Goal: Task Accomplishment & Management: Use online tool/utility

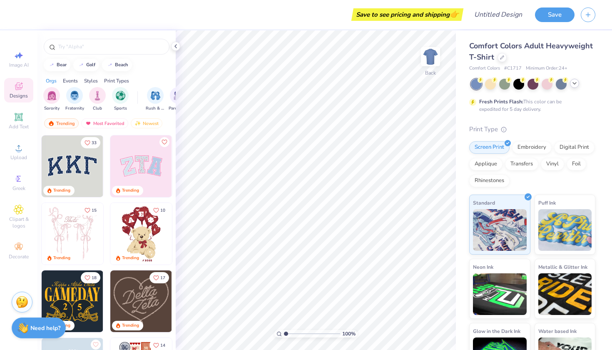
click at [573, 86] on icon at bounding box center [574, 83] width 7 height 7
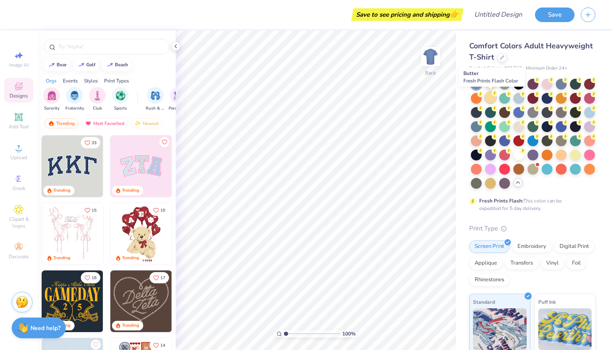
click at [487, 99] on div at bounding box center [490, 97] width 11 height 11
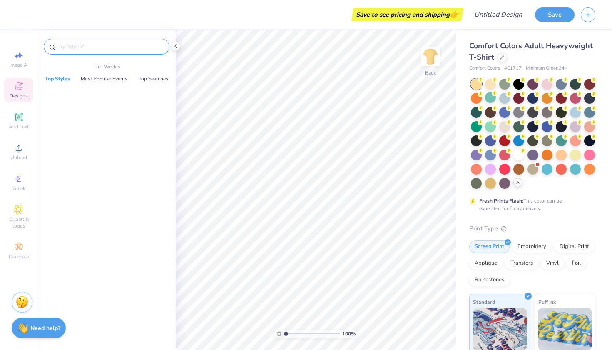
click at [109, 43] on input "text" at bounding box center [110, 46] width 107 height 8
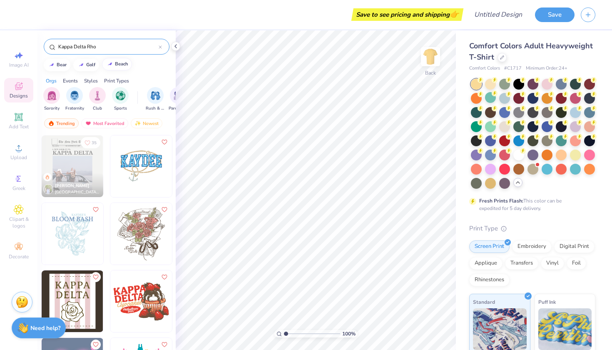
type input "Kappa Delta Rho"
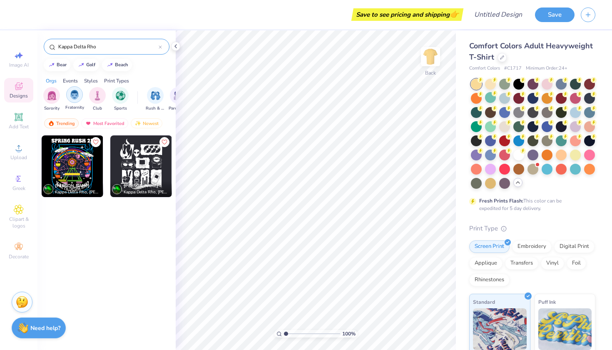
click at [76, 100] on div "filter for Fraternity" at bounding box center [74, 94] width 17 height 17
click at [11, 179] on div "Greek" at bounding box center [18, 182] width 29 height 25
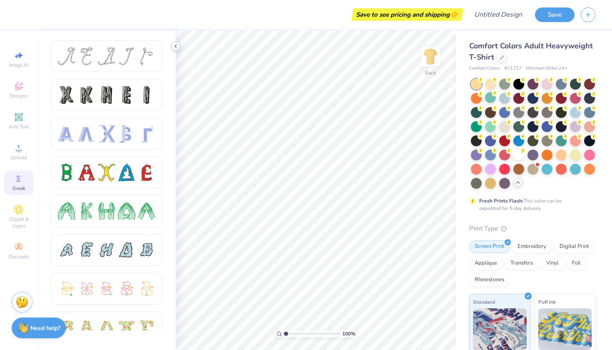
click at [176, 46] on icon at bounding box center [175, 46] width 7 height 7
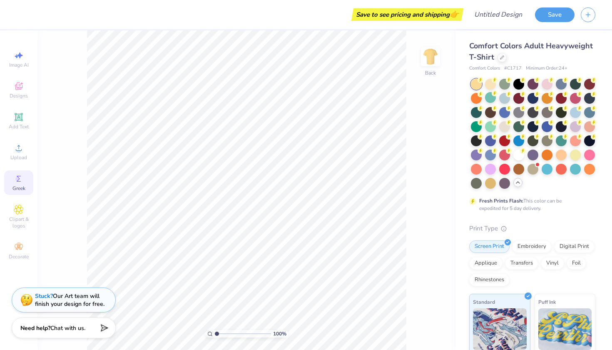
click at [16, 192] on div "Greek" at bounding box center [18, 182] width 29 height 25
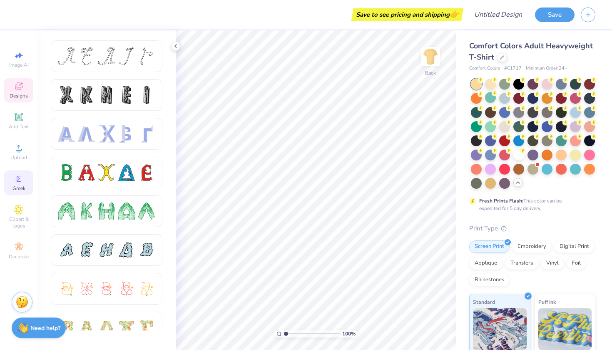
click at [20, 97] on span "Designs" at bounding box center [19, 95] width 18 height 7
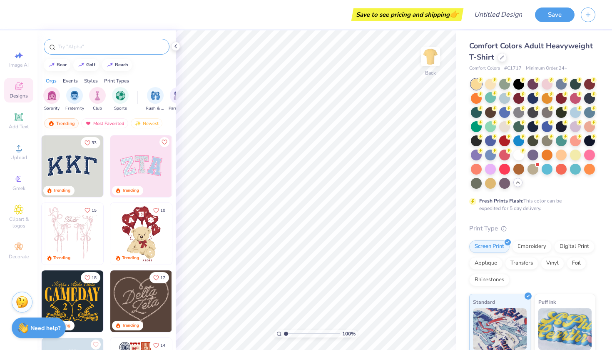
click at [112, 50] on input "text" at bounding box center [110, 46] width 107 height 8
type input "Rodeo"
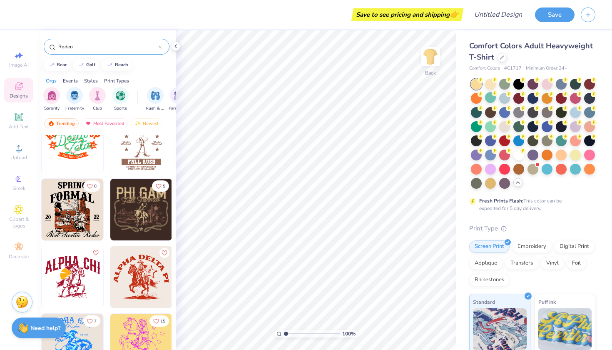
scroll to position [92, 0]
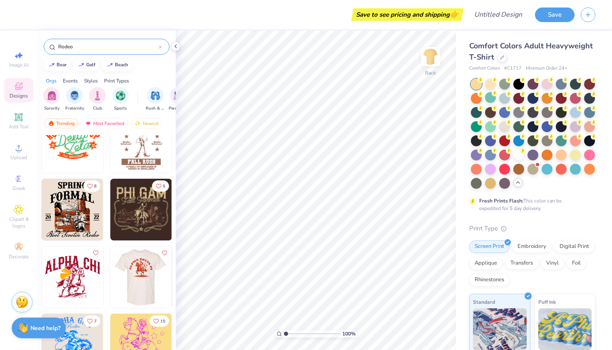
click at [130, 272] on img at bounding box center [141, 277] width 62 height 62
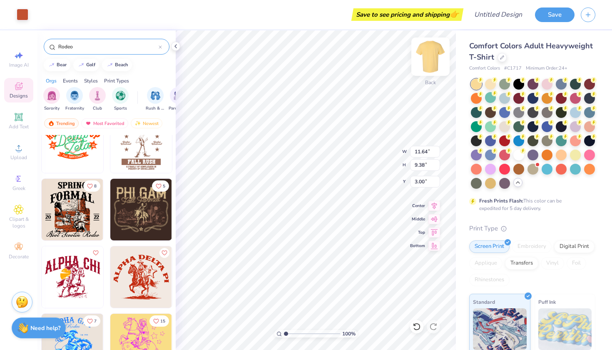
click at [432, 52] on img at bounding box center [430, 56] width 33 height 33
click at [426, 68] on div "Front" at bounding box center [430, 62] width 19 height 30
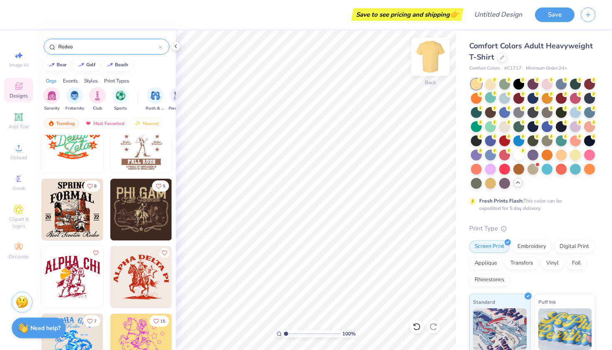
click at [436, 62] on img at bounding box center [430, 56] width 33 height 33
click at [130, 287] on img at bounding box center [141, 277] width 62 height 62
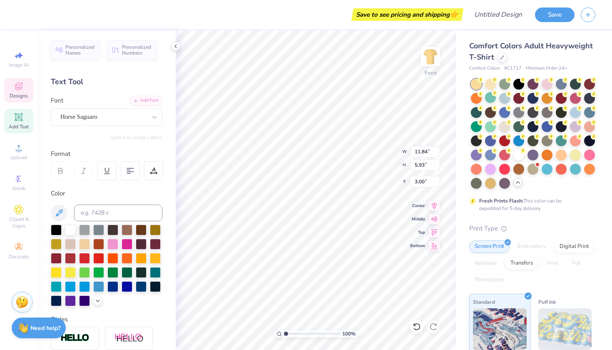
scroll to position [0, 0]
type textarea "Kappa Delta Rho"
type input "2.30"
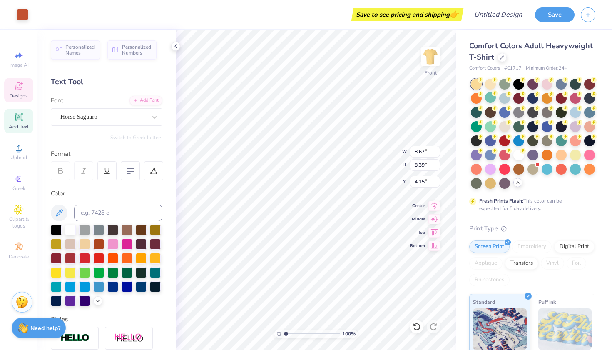
type input "5.36"
type input "0.52"
type input "0.46"
type input "6.54"
click at [417, 327] on icon at bounding box center [417, 326] width 8 height 8
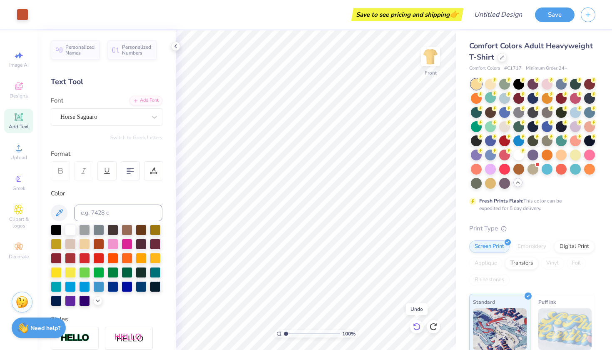
click at [416, 327] on icon at bounding box center [417, 326] width 8 height 8
type input "0.52"
type input "0.46"
type input "6.54"
type input "0.55"
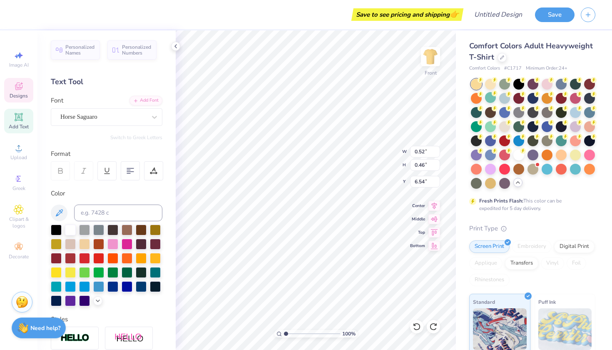
type input "0.45"
type input "6.06"
click at [417, 331] on div at bounding box center [416, 326] width 13 height 13
type input "0.52"
type input "0.46"
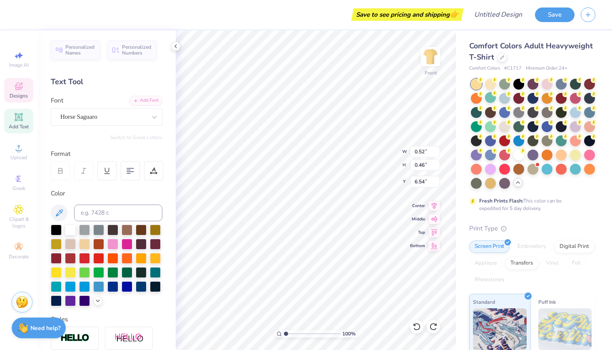
type input "6.54"
type textarea "05"
type input "0.55"
type input "0.45"
type input "6.06"
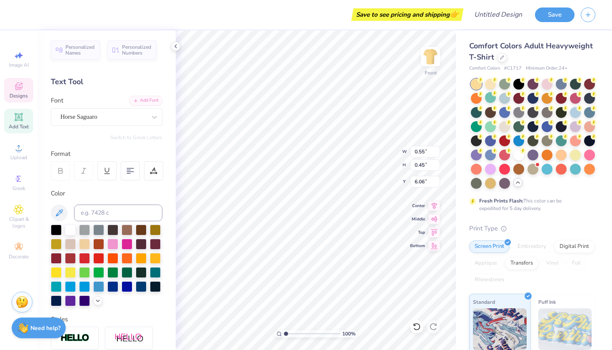
type textarea "19"
type input "5.14"
type input "13.35"
type input "6.69"
type input "2.34"
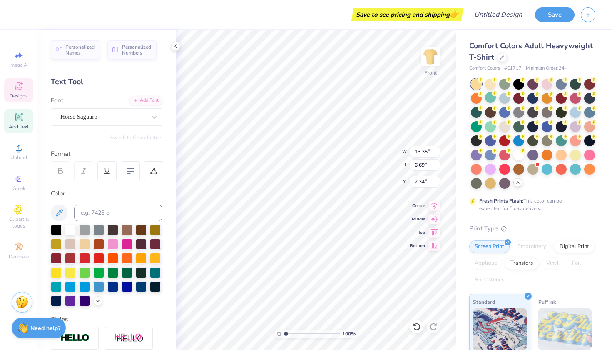
type input "0.71"
type input "0.46"
type input "6.73"
type input "0.57"
type input "0.45"
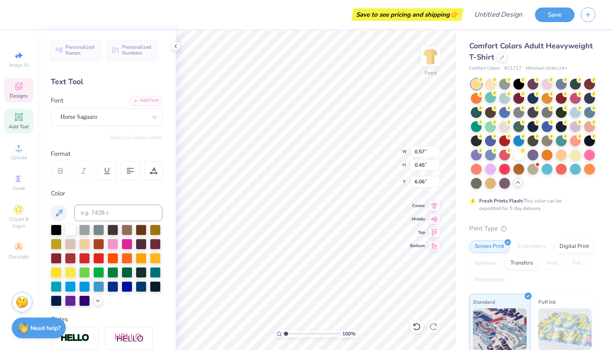
type input "6.08"
type input "6.53"
type input "2.22"
type input "13.35"
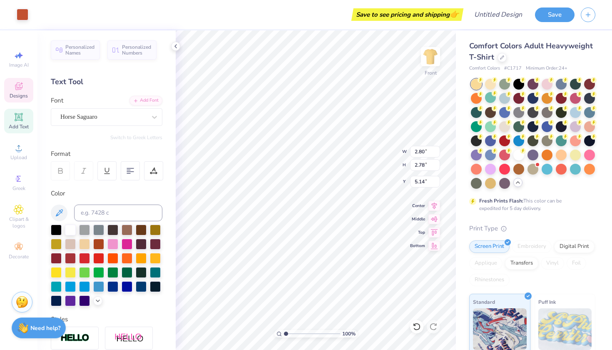
type input "6.69"
click at [411, 324] on div at bounding box center [416, 326] width 13 height 13
type input "2.22"
type input "2.80"
type input "2.78"
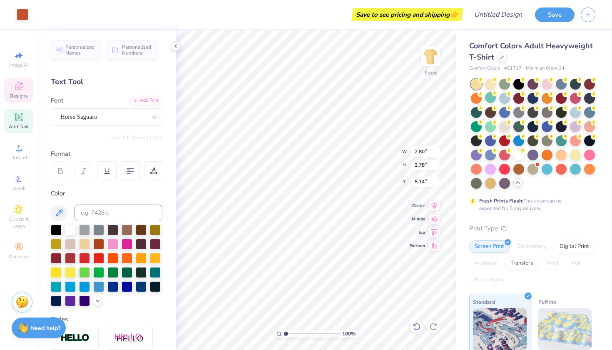
type input "4.69"
type input "0.57"
type input "0.45"
type input "5.63"
type input "13.35"
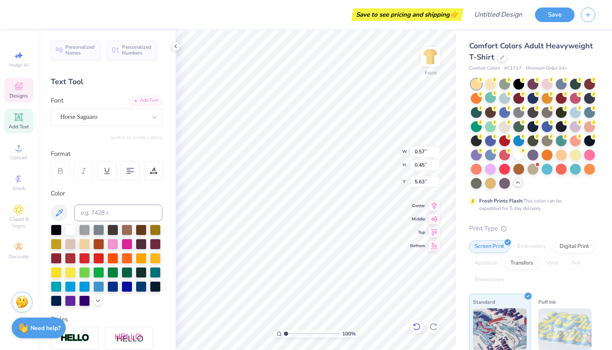
type input "6.69"
type input "2.22"
type input "0.71"
type input "0.46"
type input "6.08"
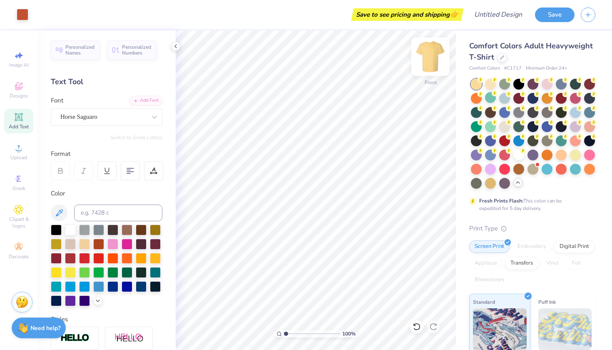
click at [426, 50] on img at bounding box center [430, 56] width 33 height 33
click at [148, 99] on div "Add Font" at bounding box center [146, 100] width 33 height 10
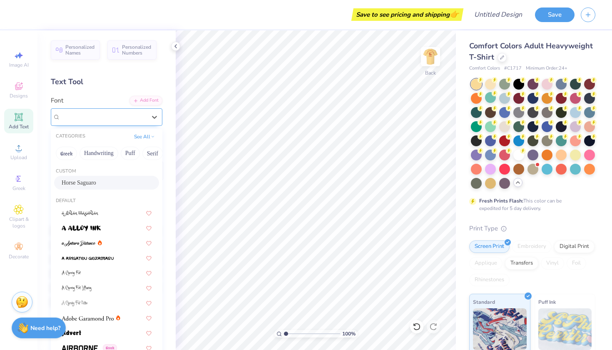
click at [129, 117] on div "Horse Saguaro" at bounding box center [103, 116] width 87 height 13
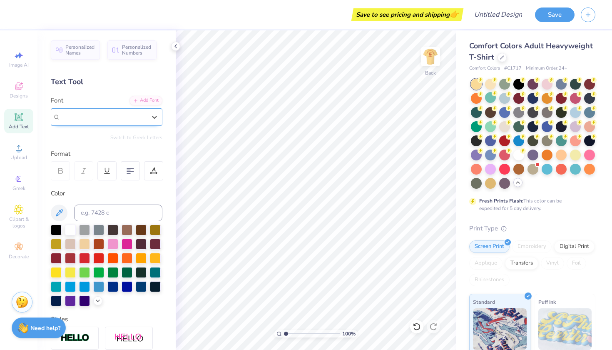
click at [129, 117] on div "Horse Saguaro" at bounding box center [103, 117] width 86 height 10
click at [436, 62] on img at bounding box center [430, 56] width 33 height 33
click at [436, 62] on img at bounding box center [430, 56] width 17 height 17
click at [134, 116] on div "Horse Saguaro" at bounding box center [103, 116] width 87 height 13
click at [134, 116] on div "Horse Saguaro" at bounding box center [103, 117] width 86 height 10
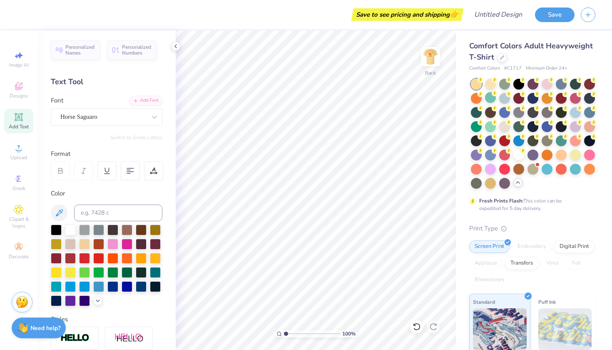
click at [167, 198] on div "Personalized Names Personalized Numbers Text Tool Add Font Font Horse Saguaro S…" at bounding box center [106, 189] width 138 height 319
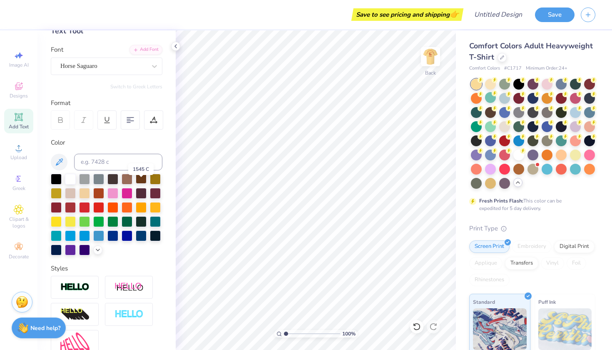
scroll to position [66, 0]
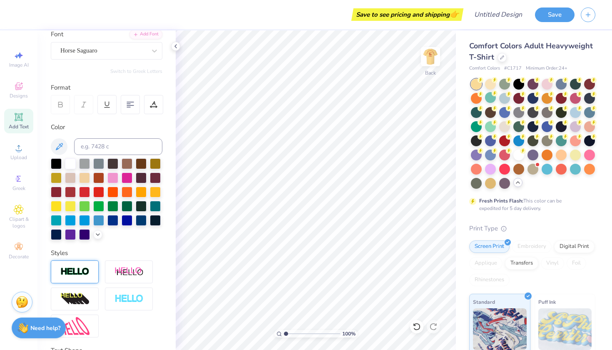
click at [72, 268] on img at bounding box center [74, 272] width 29 height 10
click at [98, 261] on icon at bounding box center [97, 261] width 5 height 5
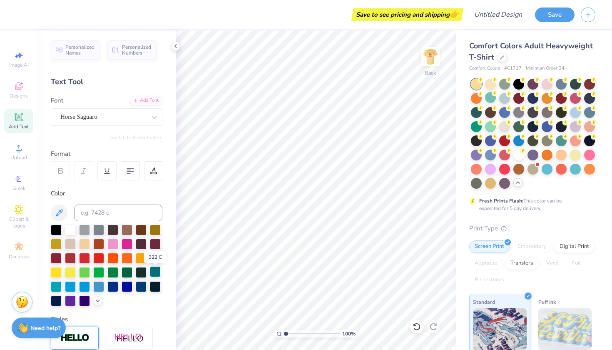
scroll to position [0, 0]
click at [55, 330] on strong "Need help?" at bounding box center [45, 327] width 30 height 8
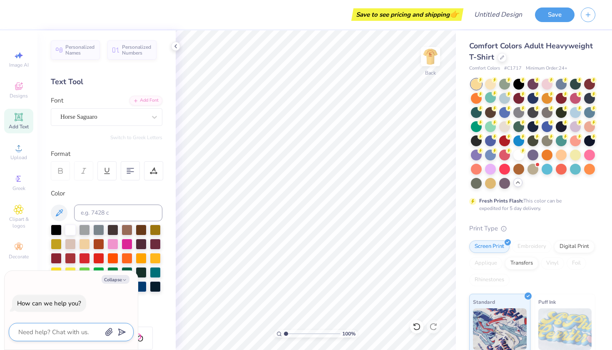
click at [57, 329] on textarea at bounding box center [59, 332] width 85 height 11
type textarea "h"
type textarea "x"
type textarea "ho"
type textarea "x"
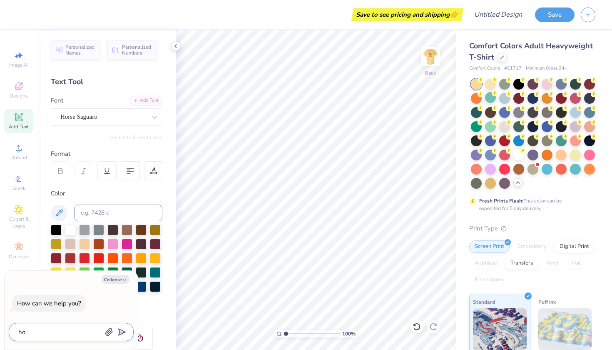
type textarea "how"
type textarea "x"
type textarea "how"
type textarea "x"
type textarea "how t"
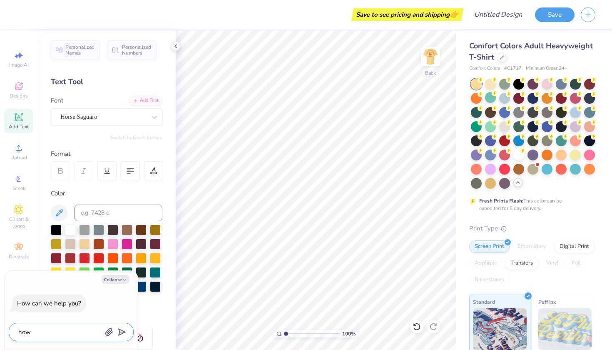
type textarea "x"
type textarea "how"
type textarea "x"
type textarea "how d"
type textarea "x"
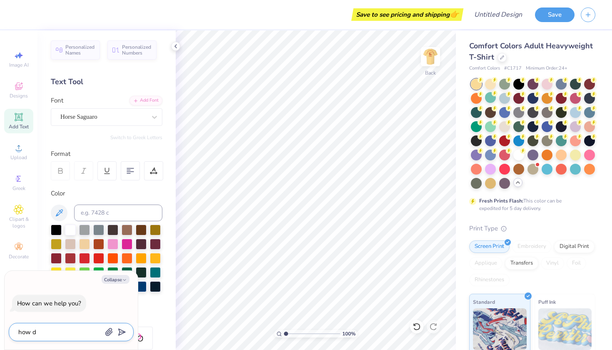
type textarea "how do"
type textarea "x"
type textarea "how do"
type textarea "x"
type textarea "how do i"
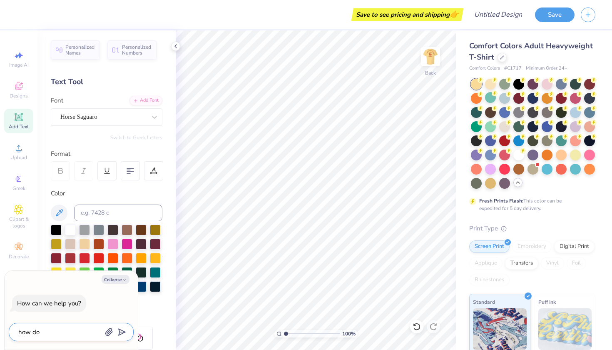
type textarea "x"
type textarea "how do I"
type textarea "x"
type textarea "how do I c"
type textarea "x"
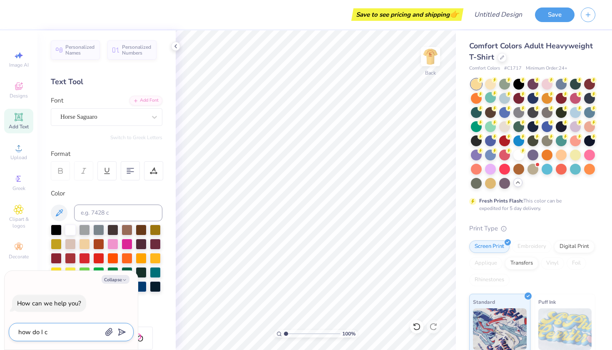
type textarea "how do I cr"
type textarea "x"
type textarea "how do I cre"
type textarea "x"
type textarea "how do I crea"
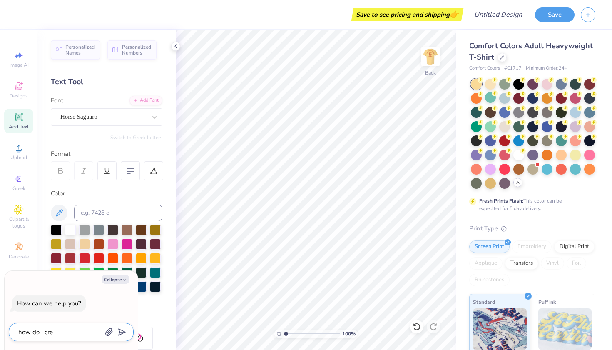
type textarea "x"
type textarea "how do I creat"
type textarea "x"
type textarea "how do I create"
type textarea "x"
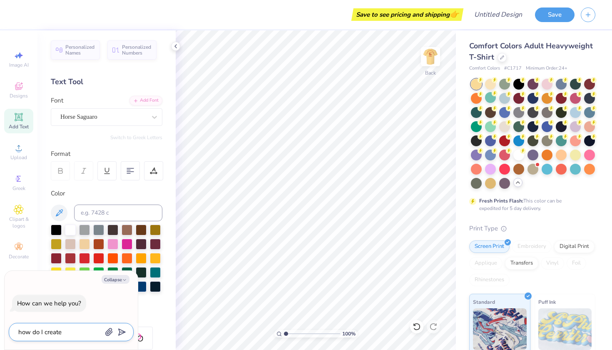
type textarea "how do I create"
type textarea "x"
type textarea "how do I create a"
type textarea "x"
type textarea "how do I create a"
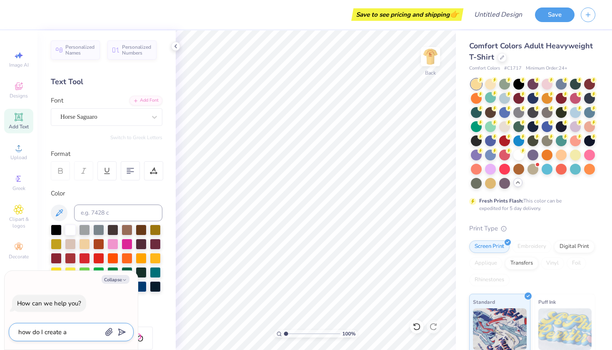
type textarea "x"
type textarea "how do I create a n"
type textarea "x"
type textarea "how do I create a ne"
type textarea "x"
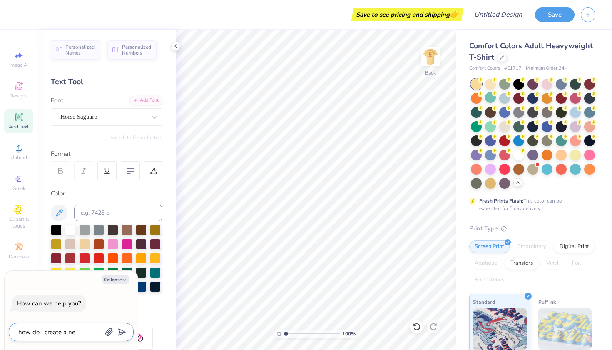
type textarea "how do I create a new"
type textarea "x"
type textarea "how do I create a new"
type textarea "x"
type textarea "how do I create a new t"
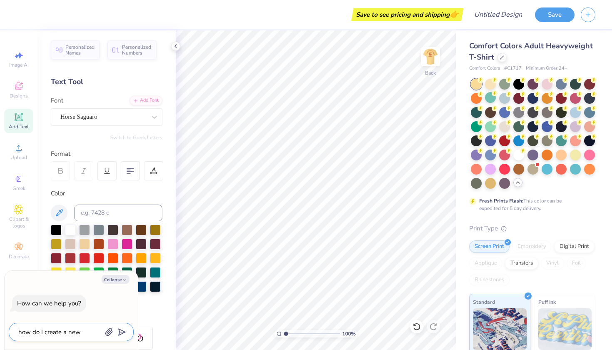
type textarea "x"
type textarea "how do I create a new te"
type textarea "x"
type textarea "how do I create a new tex"
type textarea "x"
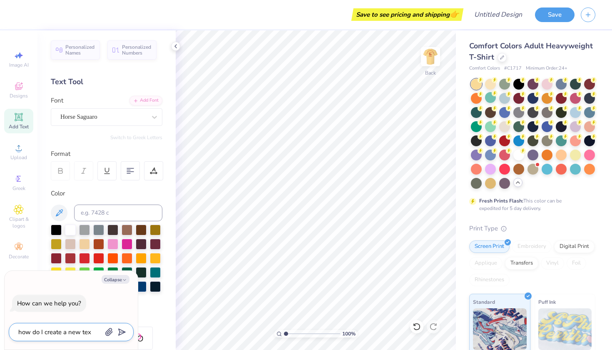
type textarea "how do I create a new text"
type textarea "x"
type textarea "how do I create a new text"
type textarea "x"
type textarea "how do I create a new text b"
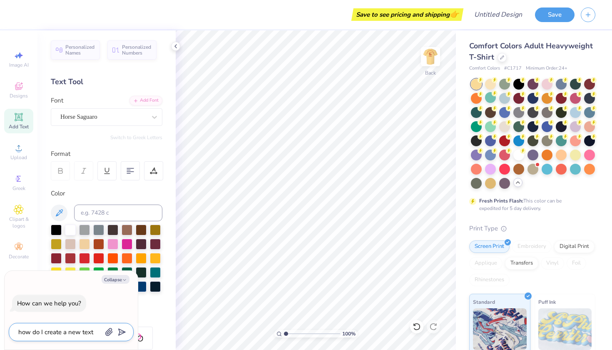
type textarea "x"
type textarea "how do I create a new text bo"
type textarea "x"
type textarea "how do I create a new text box"
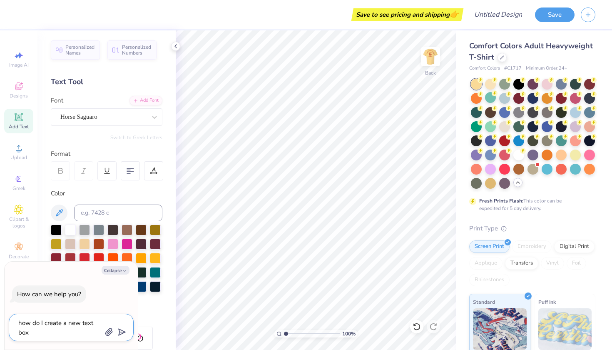
type textarea "x"
type textarea "how do I create a new text box"
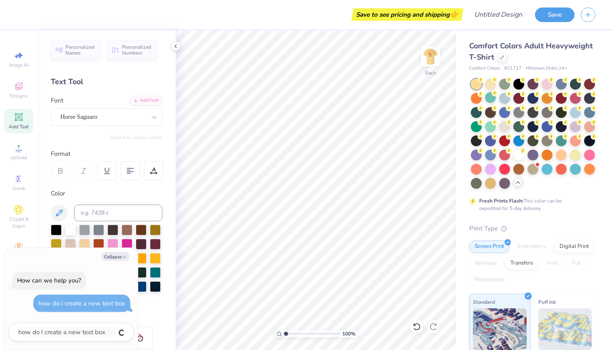
type textarea "x"
click at [147, 311] on div "Personalized Names Personalized Numbers Text Tool Add Font Font Horse Saguaro S…" at bounding box center [106, 189] width 138 height 319
click at [120, 315] on div "How can we help you? how do I create a new text box" at bounding box center [71, 292] width 125 height 54
click at [125, 285] on div "How can we help you? how do I create a new text box" at bounding box center [71, 292] width 125 height 54
click at [94, 199] on div "Color" at bounding box center [107, 247] width 112 height 117
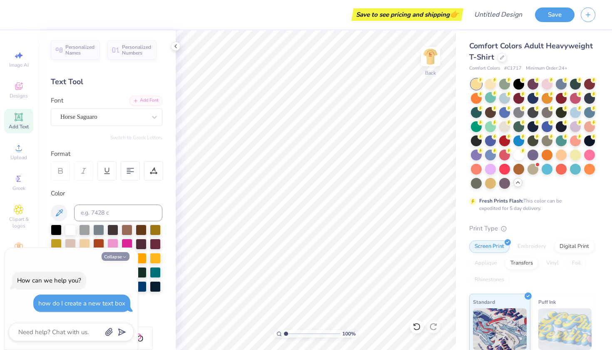
click at [120, 256] on button "Collapse" at bounding box center [116, 256] width 28 height 9
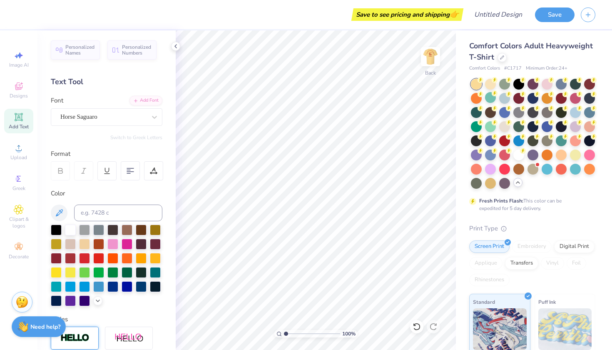
click at [31, 327] on strong "Need help?" at bounding box center [45, 327] width 30 height 8
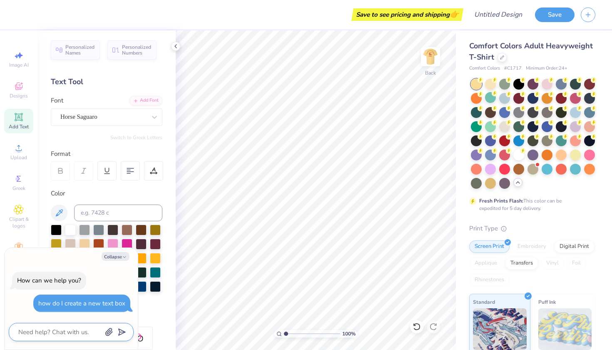
click at [95, 337] on textarea at bounding box center [59, 332] width 85 height 11
type textarea "x"
type textarea "?"
type textarea "x"
type textarea "??"
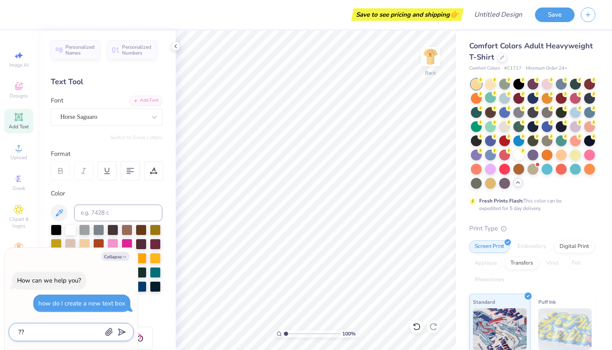
type textarea "x"
type textarea "???"
type textarea "x"
type textarea "???"
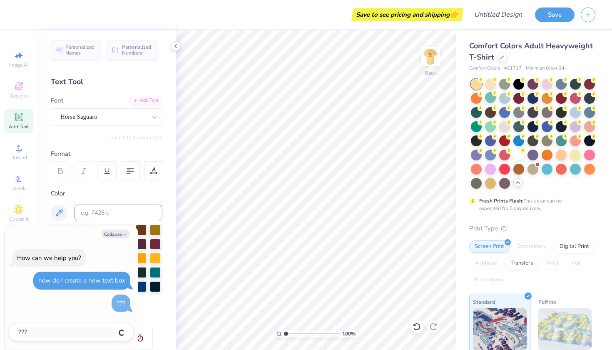
type textarea "x"
click at [125, 229] on div "Collapse How can we help you? how do I create a new text box ???" at bounding box center [71, 287] width 133 height 125
click at [123, 234] on icon "button" at bounding box center [124, 234] width 5 height 5
type textarea "x"
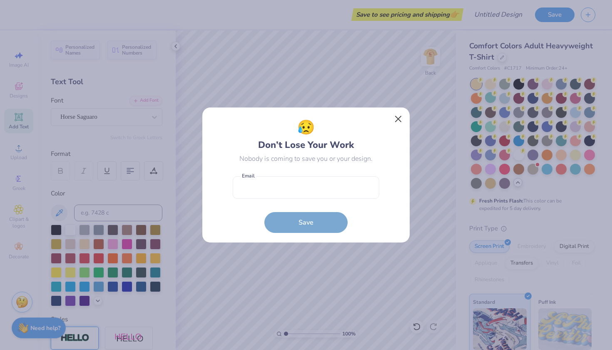
click at [399, 115] on button "Close" at bounding box center [399, 119] width 16 height 16
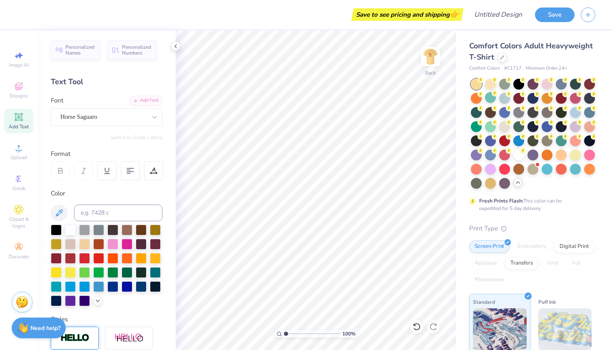
click at [58, 83] on div "Text Tool" at bounding box center [107, 81] width 112 height 11
click at [16, 121] on icon at bounding box center [19, 117] width 10 height 10
click at [414, 327] on icon at bounding box center [417, 326] width 8 height 8
click at [431, 61] on img at bounding box center [430, 56] width 33 height 33
click at [424, 49] on img at bounding box center [430, 56] width 33 height 33
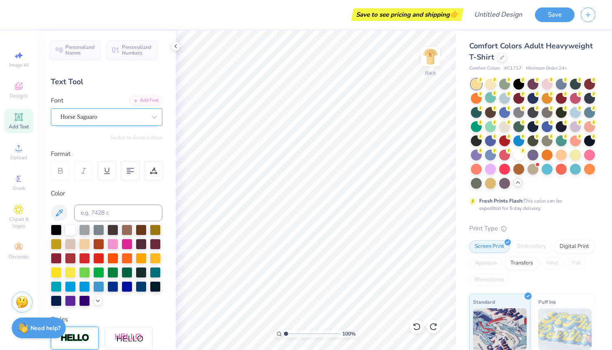
click at [82, 112] on div at bounding box center [103, 116] width 86 height 11
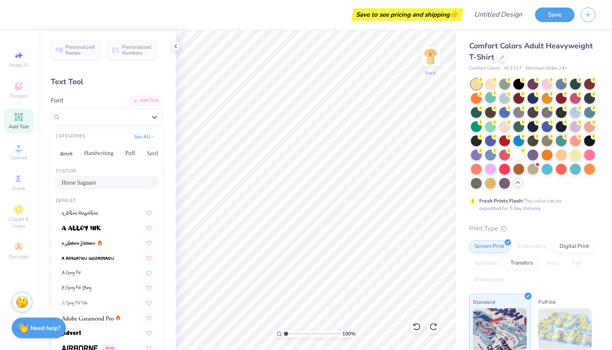
click at [111, 180] on div "Horse Saguaro" at bounding box center [107, 182] width 90 height 9
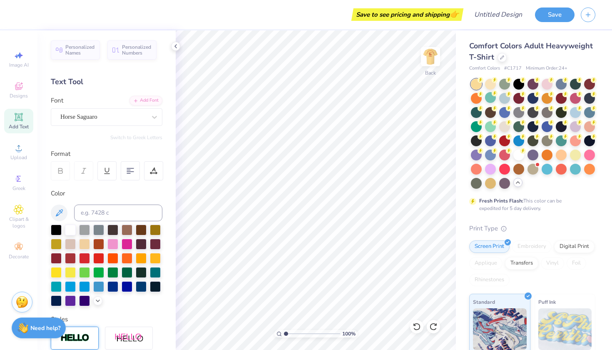
click at [11, 116] on div "Add Text" at bounding box center [18, 121] width 29 height 25
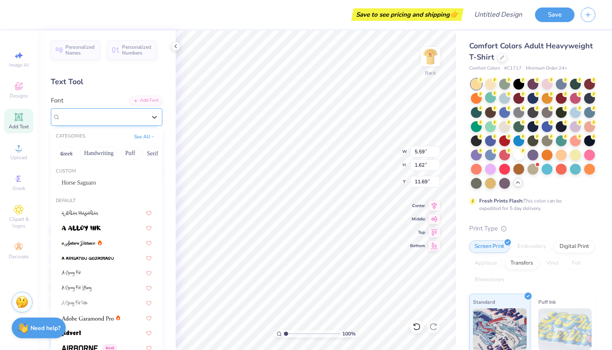
click at [140, 120] on div "Super Dream" at bounding box center [103, 116] width 87 height 13
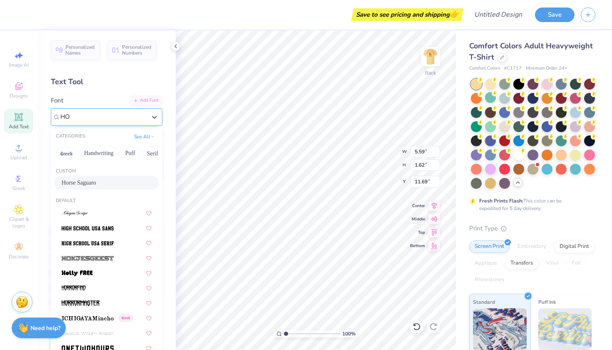
click at [137, 185] on div "Horse Saguaro" at bounding box center [107, 182] width 90 height 9
type input "HO"
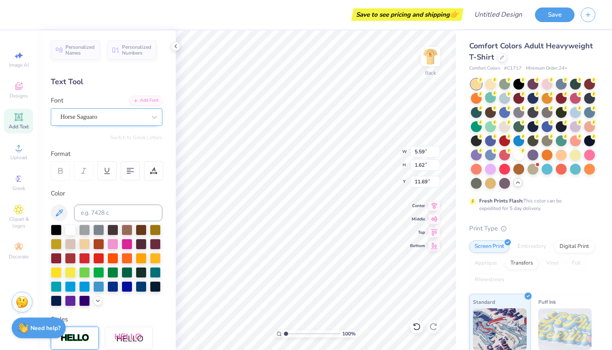
type input "5.97"
type input "1.70"
type input "11.65"
type textarea "Rhodeo"
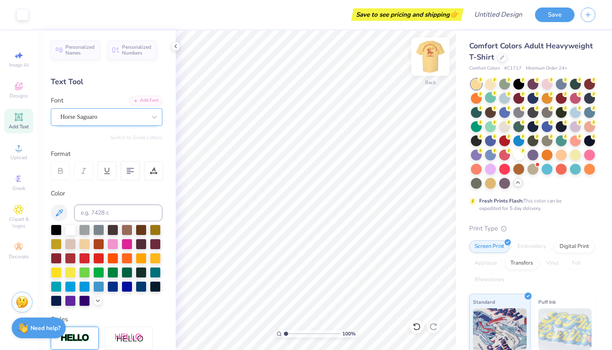
click at [438, 59] on img at bounding box center [430, 56] width 33 height 33
click at [55, 213] on icon at bounding box center [59, 213] width 10 height 10
click at [438, 61] on img at bounding box center [430, 56] width 33 height 33
click at [62, 214] on icon at bounding box center [59, 213] width 10 height 10
click at [434, 62] on img at bounding box center [430, 56] width 33 height 33
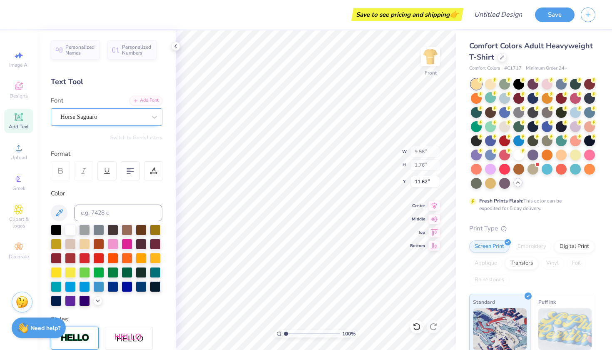
type input "13.35"
type input "6.69"
type input "2.22"
click at [58, 212] on icon at bounding box center [59, 212] width 7 height 7
click at [431, 56] on img at bounding box center [430, 56] width 33 height 33
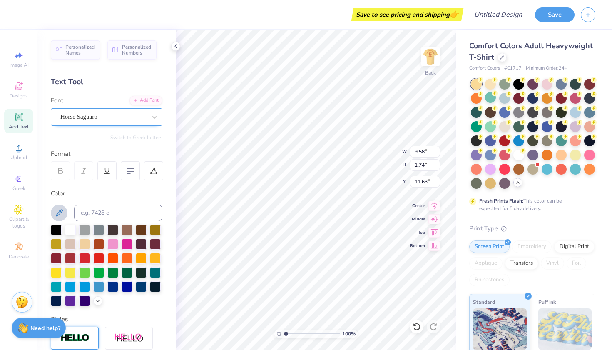
click at [61, 215] on icon at bounding box center [59, 213] width 10 height 10
click at [435, 64] on img at bounding box center [430, 56] width 33 height 33
click at [25, 10] on div at bounding box center [23, 14] width 12 height 12
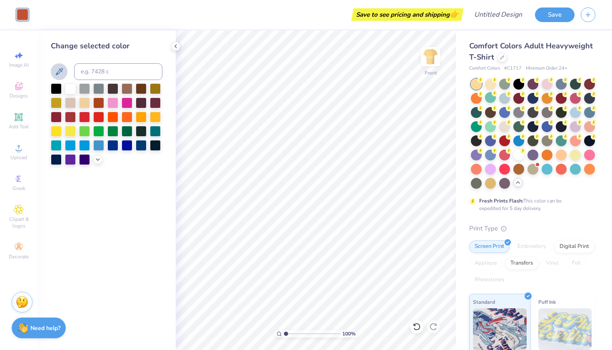
click at [28, 16] on div at bounding box center [23, 15] width 12 height 12
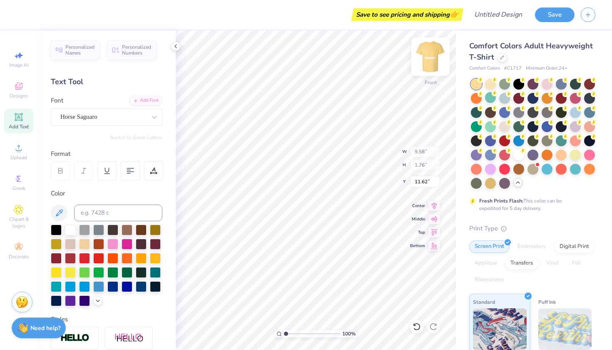
click at [422, 46] on img at bounding box center [430, 56] width 33 height 33
type input "1.74"
type input "11.63"
click at [22, 97] on span "Designs" at bounding box center [19, 95] width 18 height 7
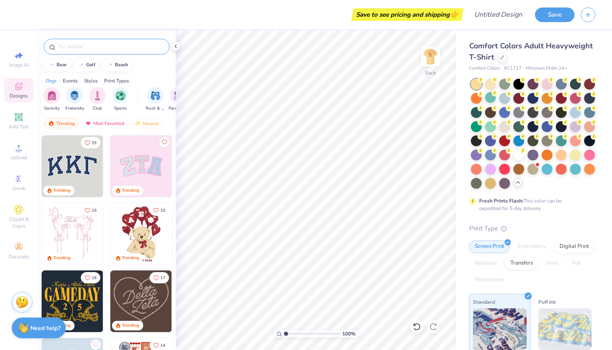
click at [116, 43] on input "text" at bounding box center [110, 46] width 107 height 8
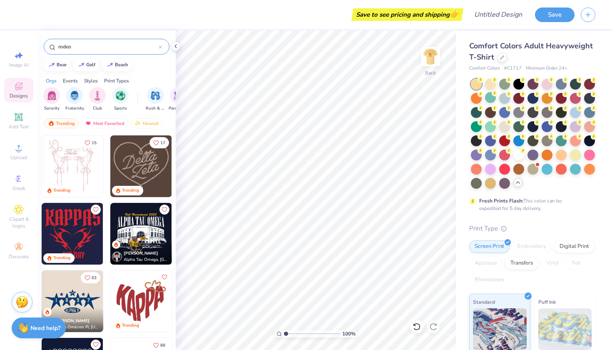
type input "rodeo"
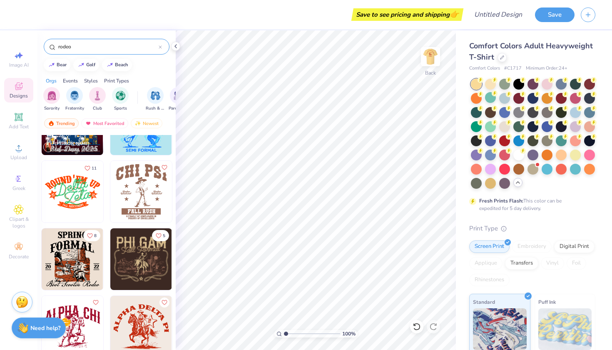
scroll to position [46, 0]
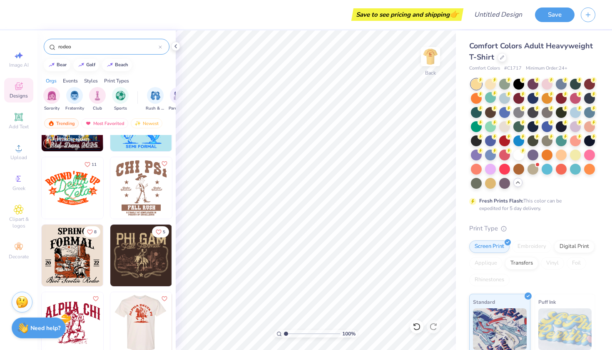
click at [110, 304] on img at bounding box center [80, 323] width 62 height 62
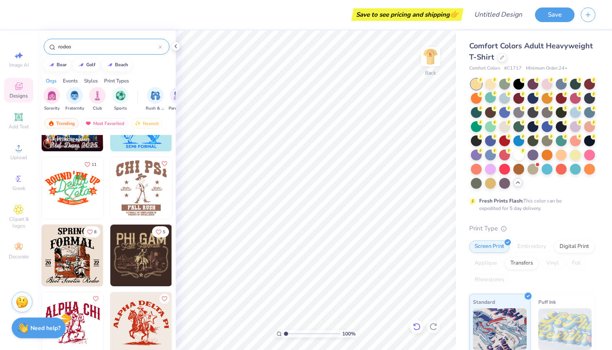
click at [422, 330] on div at bounding box center [416, 326] width 13 height 13
type input "5.83"
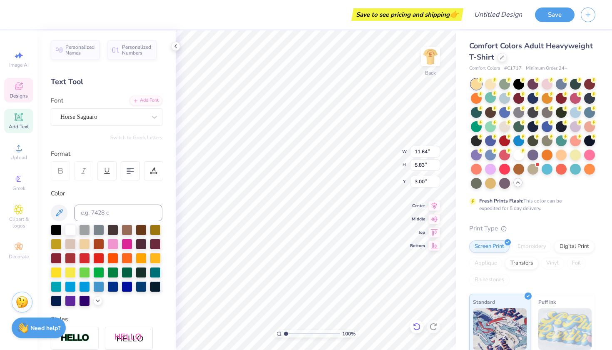
scroll to position [0, 2]
type input "17.00"
type input "2.75"
type input "2.74"
type input "5.18"
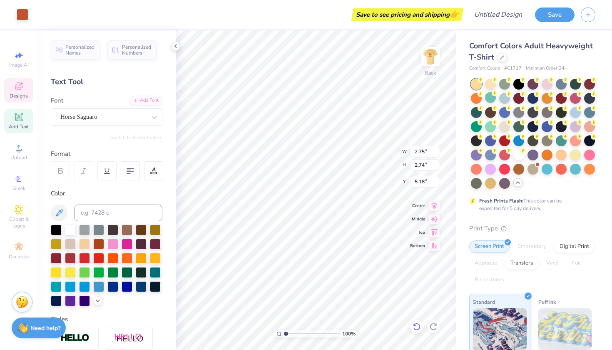
type input "8.53"
type input "8.26"
type input "4.13"
type textarea "Rhodeo"
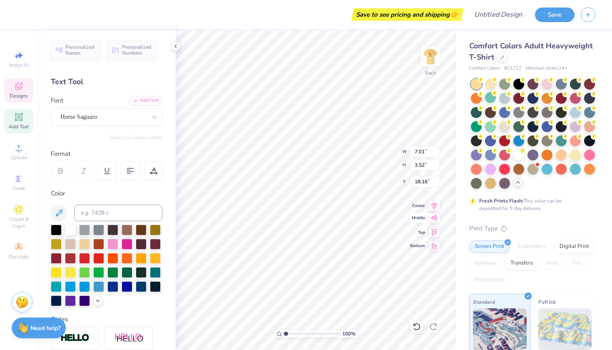
click at [437, 220] on icon at bounding box center [435, 218] width 12 height 10
type input "10.74"
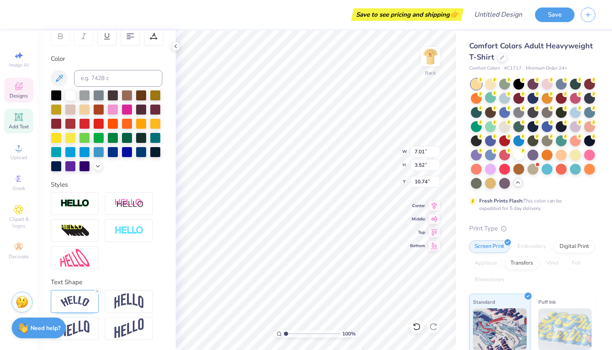
scroll to position [135, 0]
click at [98, 288] on div at bounding box center [97, 291] width 7 height 7
type input "5.21"
type input "0.95"
type input "4.65"
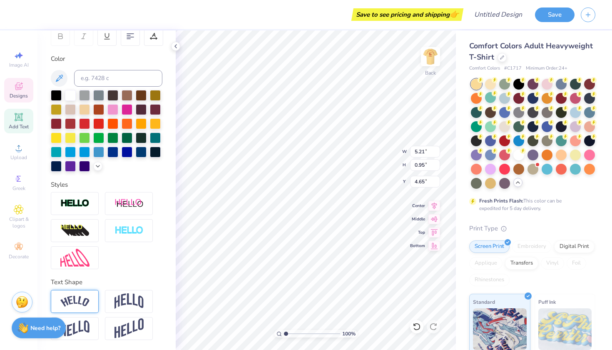
type input "3.19"
type input "0.58"
type input "4.70"
click at [562, 14] on button "Save" at bounding box center [555, 13] width 40 height 15
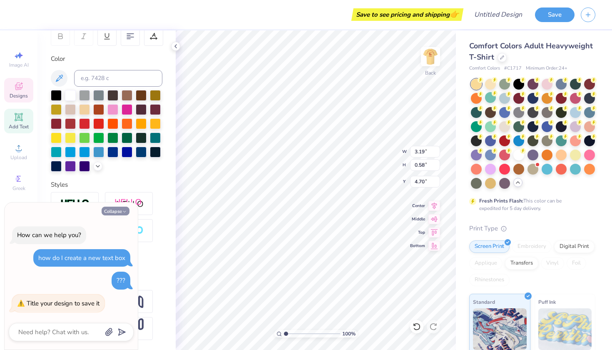
click at [124, 212] on icon "button" at bounding box center [124, 211] width 5 height 5
type textarea "x"
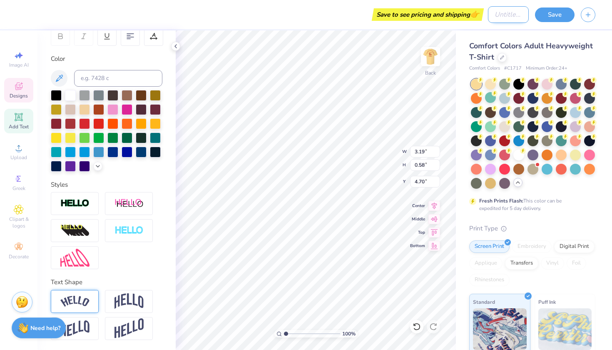
click at [505, 14] on input "Design Title" at bounding box center [508, 14] width 41 height 17
type input "Rhodeo"
click at [553, 12] on button "Save" at bounding box center [555, 13] width 40 height 15
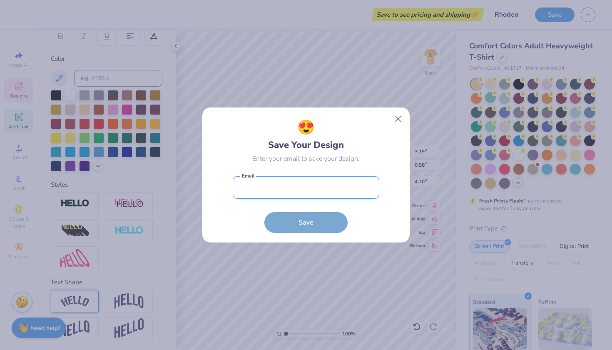
click at [334, 193] on input "email" at bounding box center [306, 187] width 147 height 23
type input "2nch"
type textarea "x"
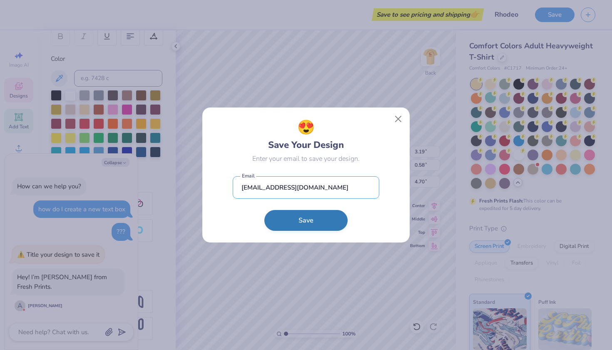
type input "2ncholasg3@gmail.com"
click at [324, 228] on button "Save" at bounding box center [305, 220] width 83 height 21
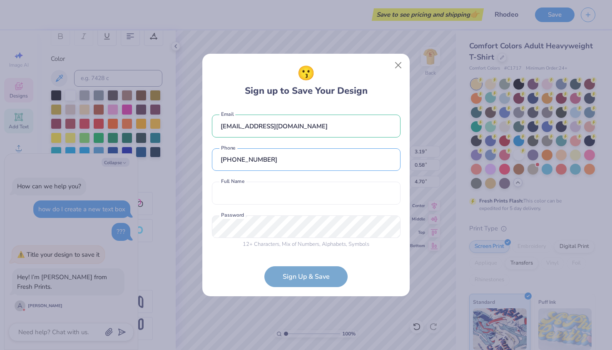
type input "(718) 614-0548"
click at [355, 205] on div "2ncholasg3@gmail.com Email (718) 614-0548 Phone Full Name is a required field F…" at bounding box center [306, 179] width 189 height 147
type input "Nick Gambino"
click at [324, 276] on form "2ncholasg3@gmail.com Email (718) 614-0548 Phone Nick Gambino Full Name 12 + Cha…" at bounding box center [306, 196] width 189 height 181
click at [294, 279] on form "2ncholasg3@gmail.com Email (718) 614-0548 Phone Nick Gambino Full Name 12 + Cha…" at bounding box center [306, 196] width 189 height 181
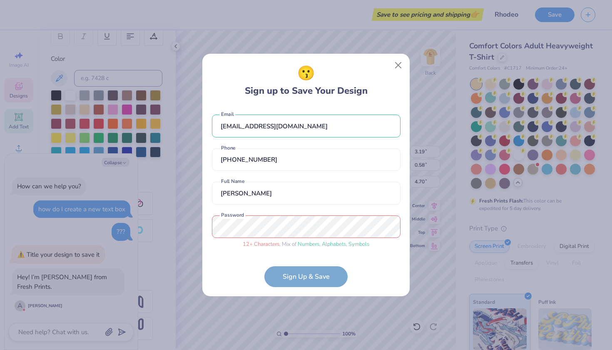
click at [302, 271] on form "2ncholasg3@gmail.com Email (718) 614-0548 Phone Nick Gambino Full Name 12 + Cha…" at bounding box center [306, 196] width 189 height 181
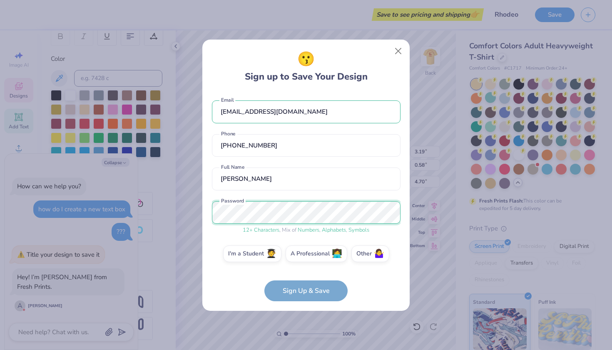
scroll to position [3, 0]
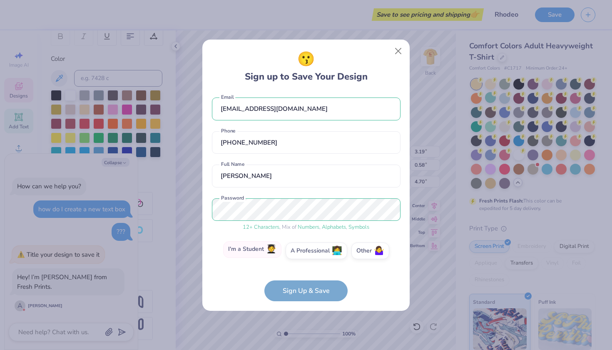
click at [265, 252] on label "I'm a Student 🧑‍🎓" at bounding box center [252, 249] width 58 height 17
click at [304, 253] on input "I'm a Student 🧑‍🎓" at bounding box center [306, 255] width 5 height 5
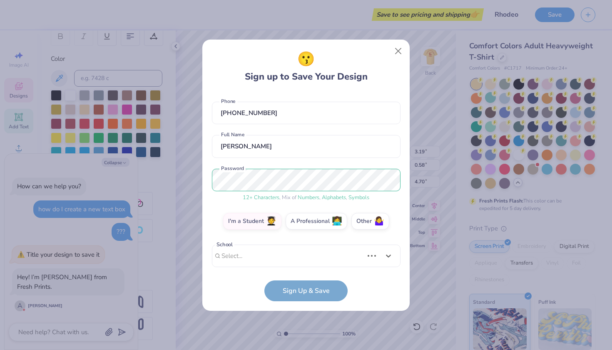
click at [299, 260] on div "Use Up and Down to choose options, press Enter to select the currently focused …" at bounding box center [306, 268] width 189 height 48
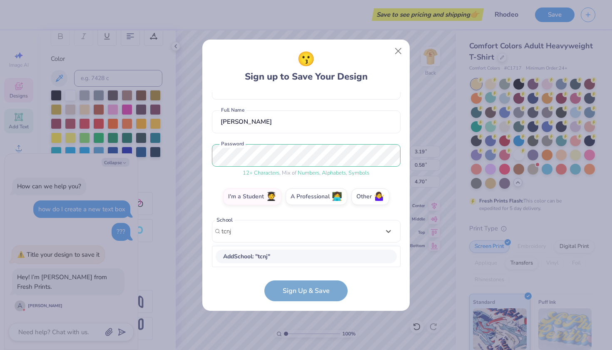
type input "tcnj"
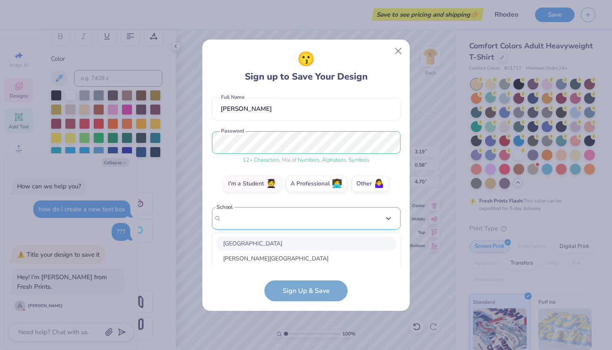
click at [254, 225] on div "option focused, 1 of 30. 30 results available. Use Up and Down to choose option…" at bounding box center [306, 283] width 189 height 152
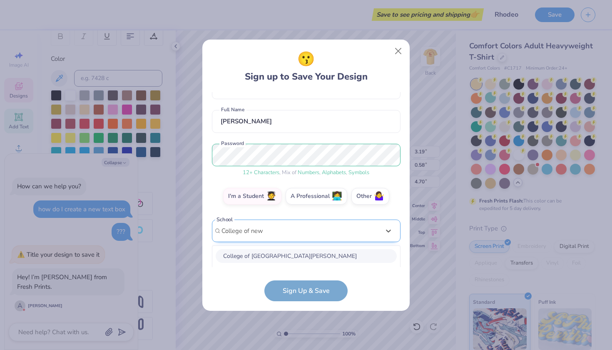
scroll to position [162, 0]
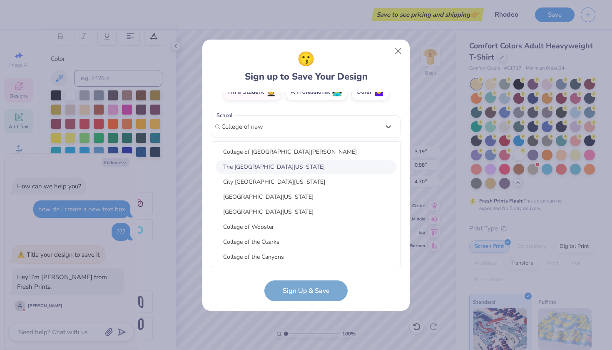
click at [272, 169] on div "The College of New Jersey" at bounding box center [306, 167] width 181 height 14
type input "College of new"
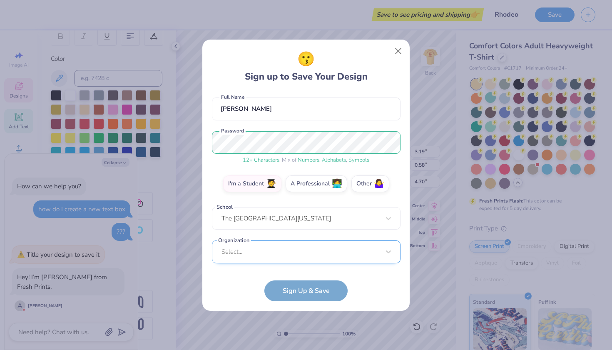
click at [283, 257] on div "Select..." at bounding box center [306, 251] width 189 height 23
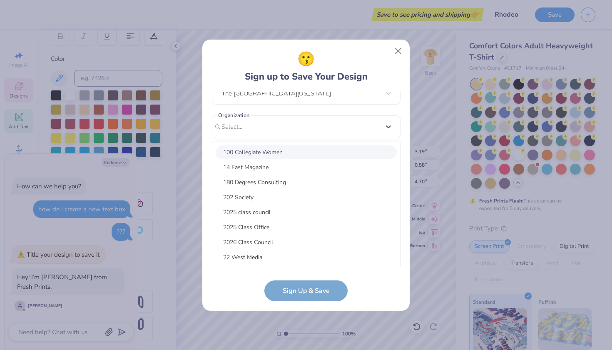
click at [312, 128] on div "2ncholasg3@gmail.com Email (718) 614-0548 Phone Nick Gambino Full Name 12 + Cha…" at bounding box center [306, 179] width 189 height 175
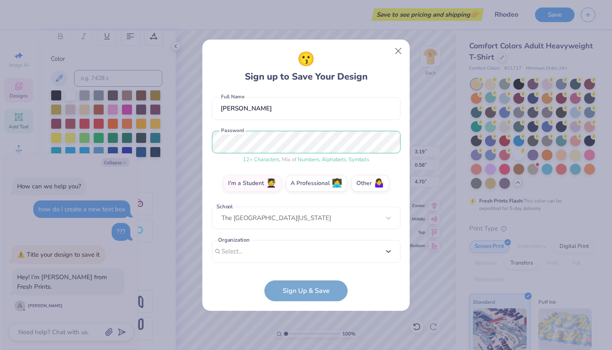
scroll to position [70, 0]
click at [308, 294] on form "2ncholasg3@gmail.com Email (718) 614-0548 Phone Nick Gambino Full Name 12 + Cha…" at bounding box center [306, 196] width 189 height 209
click at [323, 282] on form "2ncholasg3@gmail.com Email (718) 614-0548 Phone Nick Gambino Full Name 12 + Cha…" at bounding box center [306, 196] width 189 height 209
click at [328, 250] on div "Select..." at bounding box center [306, 251] width 189 height 23
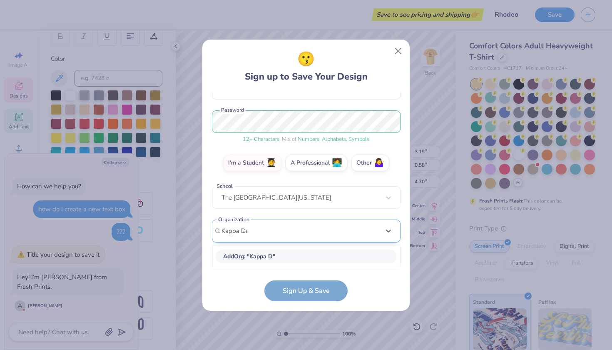
scroll to position [90, 0]
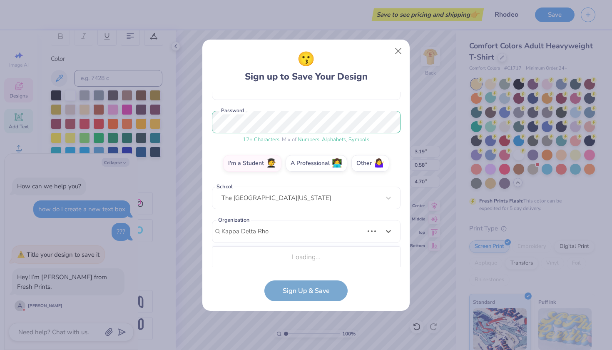
type input "Kappa Delta Rho"
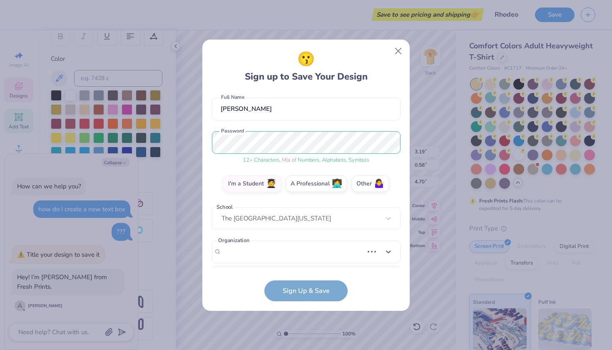
click at [311, 294] on form "2ncholasg3@gmail.com Email (718) 614-0548 Phone Nick Gambino Full Name 12 + Cha…" at bounding box center [306, 196] width 189 height 209
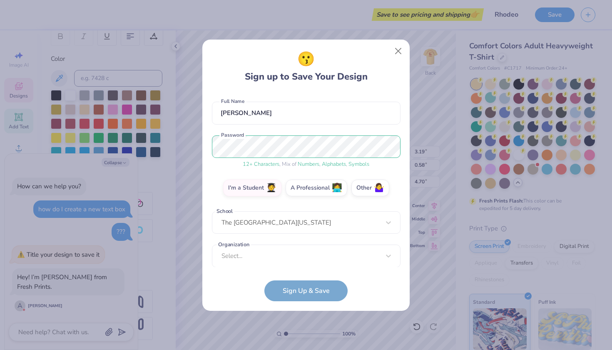
click at [303, 264] on div "2ncholasg3@gmail.com Email (718) 614-0548 Phone Nick Gambino Full Name 12 + Cha…" at bounding box center [306, 179] width 189 height 175
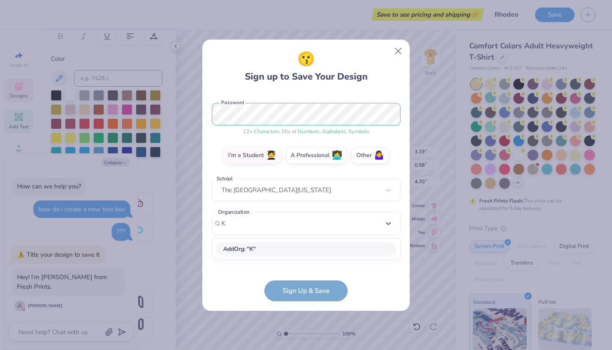
scroll to position [98, 0]
click at [289, 246] on div "Kappa Delta Rho" at bounding box center [306, 249] width 181 height 14
type input "Kappa Delta Rho"
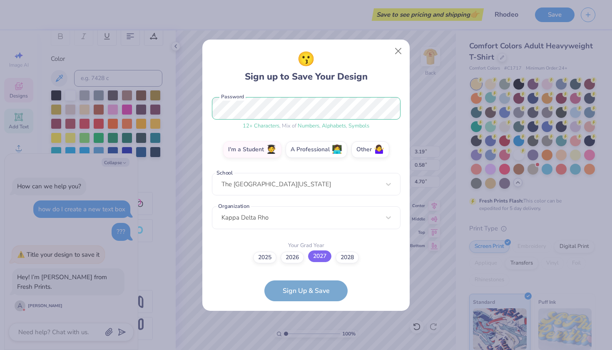
click at [319, 256] on label "2027" at bounding box center [319, 256] width 23 height 12
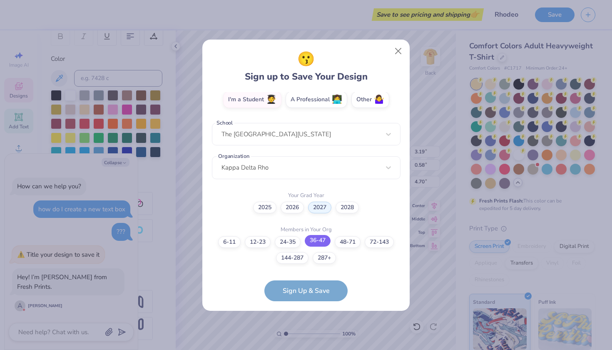
click at [314, 242] on label "36-47" at bounding box center [318, 241] width 26 height 12
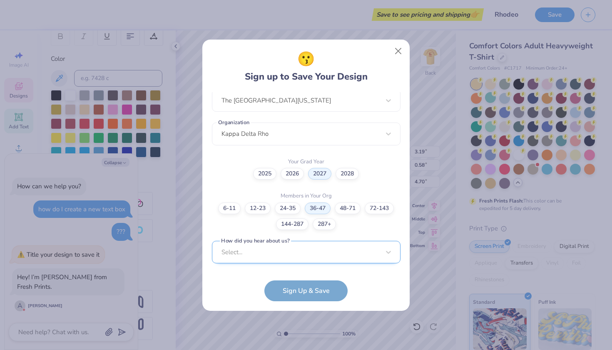
click at [307, 256] on div "Select..." at bounding box center [306, 252] width 189 height 23
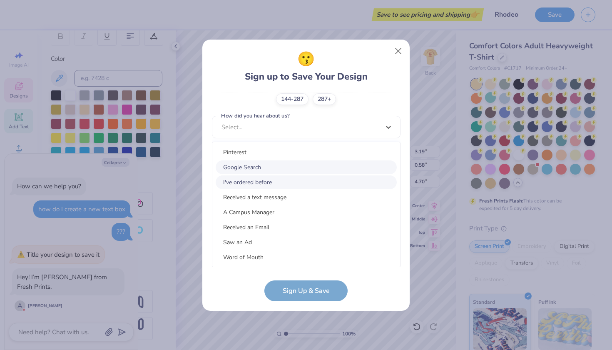
click at [302, 168] on div "Google Search" at bounding box center [306, 167] width 181 height 14
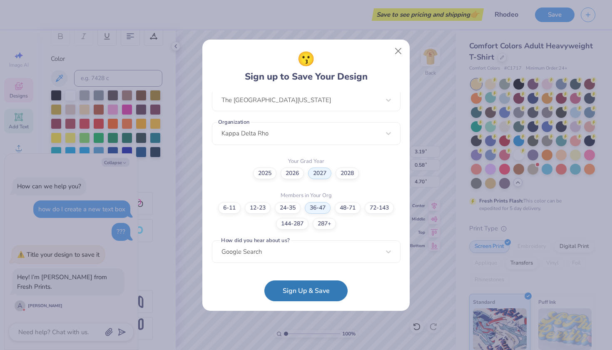
scroll to position [188, 0]
click at [288, 283] on button "Sign Up & Save" at bounding box center [305, 288] width 83 height 21
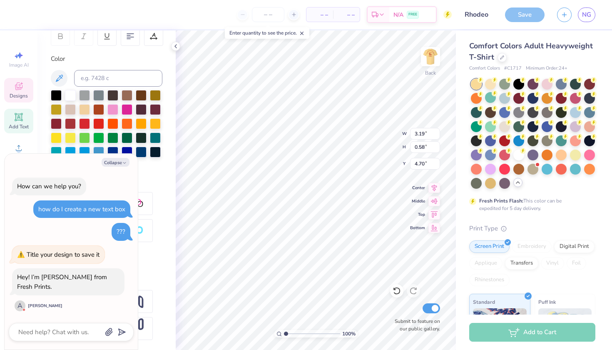
click at [126, 167] on button "Collapse" at bounding box center [116, 162] width 28 height 9
type textarea "x"
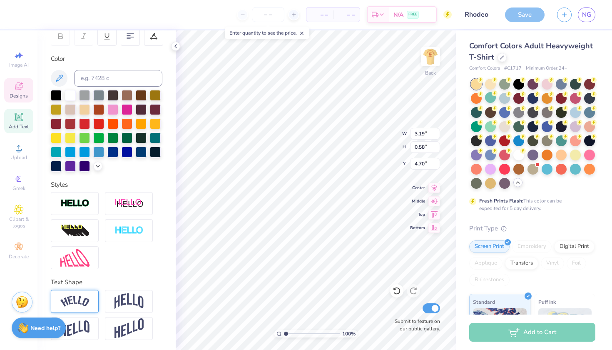
click at [529, 17] on div "Save" at bounding box center [525, 14] width 40 height 15
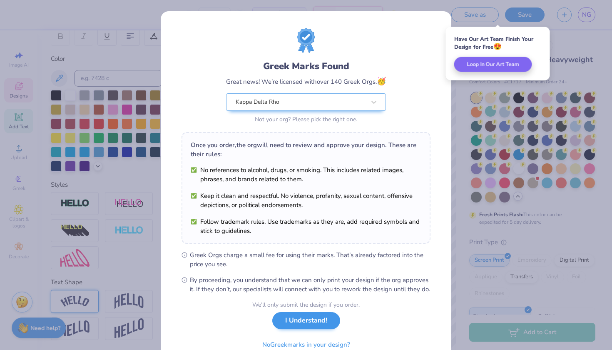
click at [303, 329] on button "I Understand!" at bounding box center [306, 320] width 68 height 17
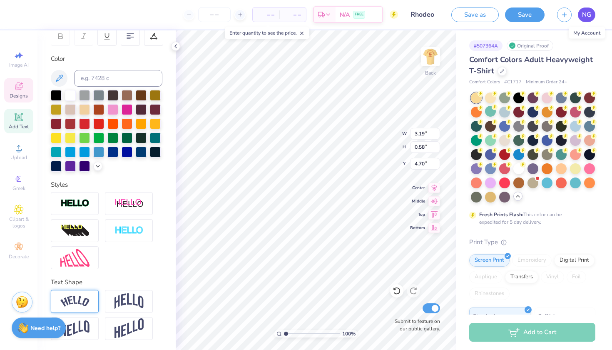
click at [588, 19] on link "NG" at bounding box center [586, 14] width 17 height 15
click at [565, 15] on icon "button" at bounding box center [564, 13] width 7 height 7
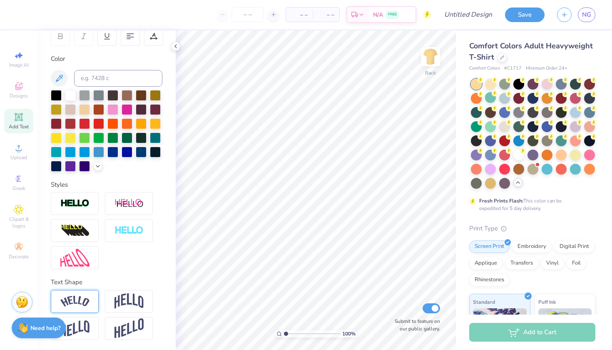
click at [310, 16] on div "– – Per Item" at bounding box center [299, 14] width 27 height 14
click at [269, 12] on div at bounding box center [273, 14] width 11 height 11
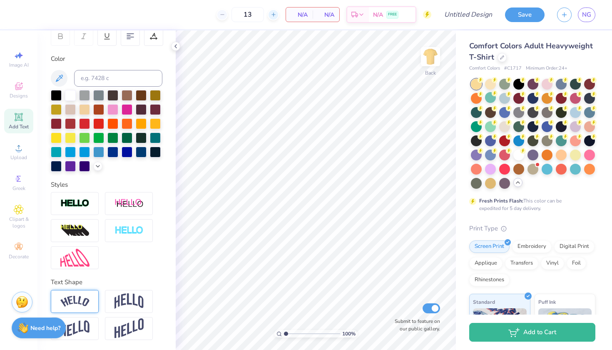
click at [269, 12] on div at bounding box center [273, 14] width 11 height 11
click at [223, 18] on div at bounding box center [222, 14] width 11 height 11
type input "12"
click at [223, 18] on div "12" at bounding box center [248, 14] width 62 height 15
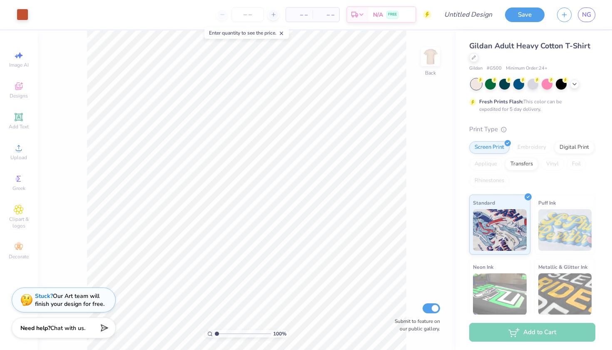
click at [443, 61] on div "100 % Back Submit to feature on our public gallery." at bounding box center [246, 189] width 419 height 319
click at [23, 11] on div at bounding box center [23, 14] width 12 height 12
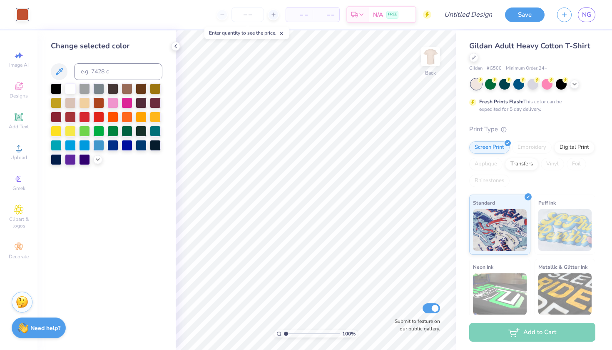
click at [20, 24] on div "Art colors" at bounding box center [14, 14] width 28 height 29
click at [25, 301] on img at bounding box center [22, 300] width 12 height 12
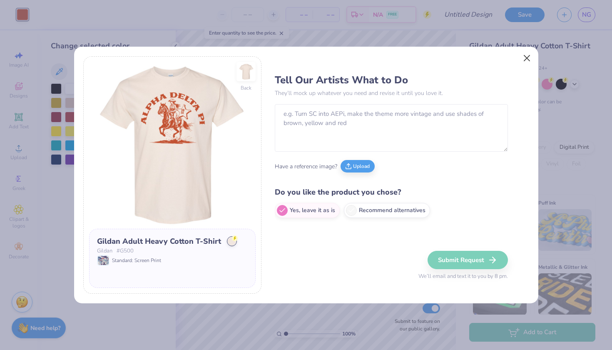
click at [528, 55] on button "Close" at bounding box center [527, 58] width 16 height 16
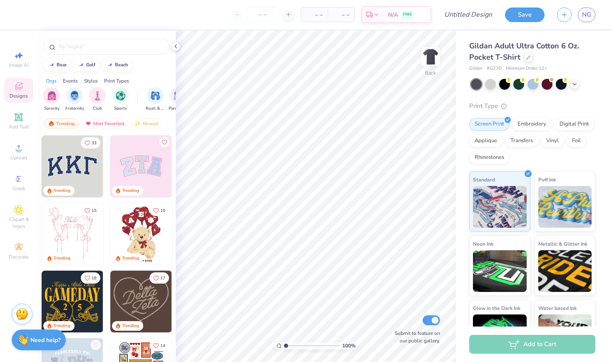
click at [579, 83] on div at bounding box center [533, 84] width 125 height 11
click at [577, 83] on icon at bounding box center [574, 83] width 7 height 7
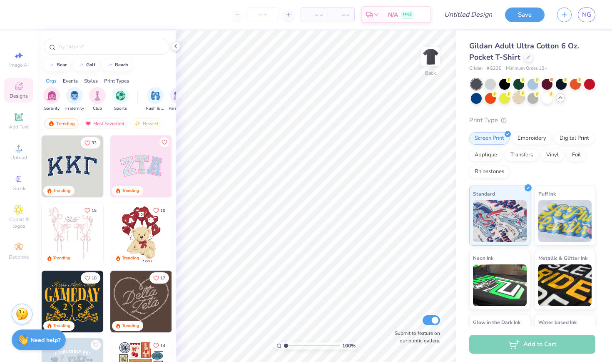
click at [519, 100] on div at bounding box center [519, 97] width 11 height 11
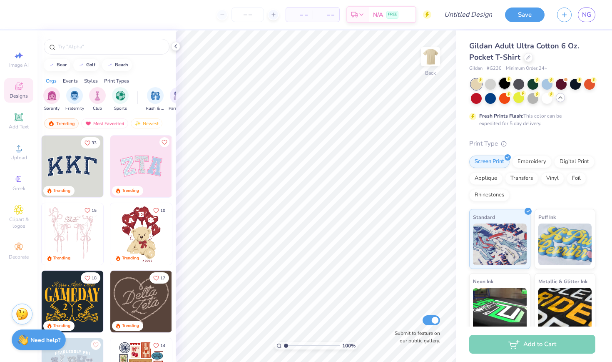
click at [501, 84] on div at bounding box center [504, 83] width 11 height 11
click at [521, 83] on div at bounding box center [519, 83] width 11 height 11
click at [505, 85] on div at bounding box center [504, 83] width 11 height 11
click at [493, 95] on icon at bounding box center [495, 93] width 6 height 6
click at [487, 99] on div at bounding box center [490, 97] width 11 height 11
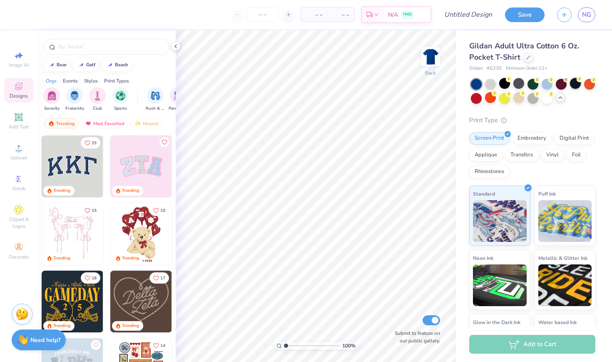
click at [575, 88] on div at bounding box center [575, 83] width 11 height 11
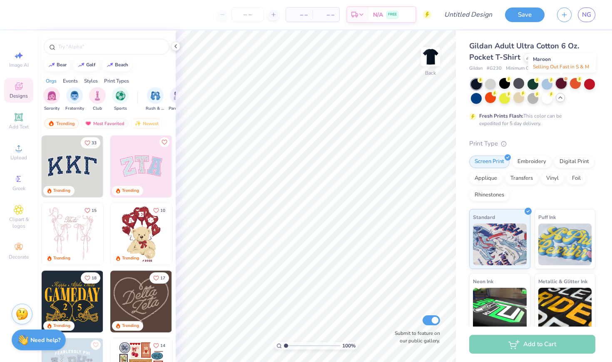
click at [564, 85] on div at bounding box center [561, 83] width 11 height 11
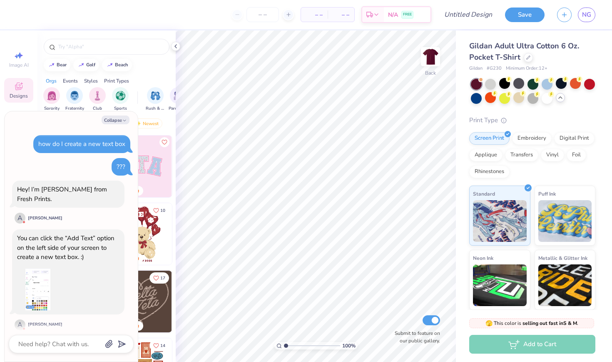
scroll to position [243, 0]
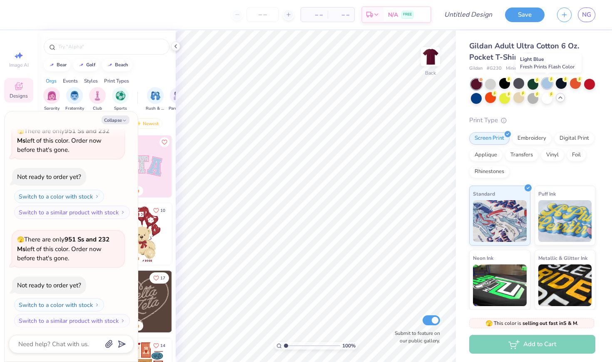
click at [547, 83] on div at bounding box center [547, 83] width 11 height 11
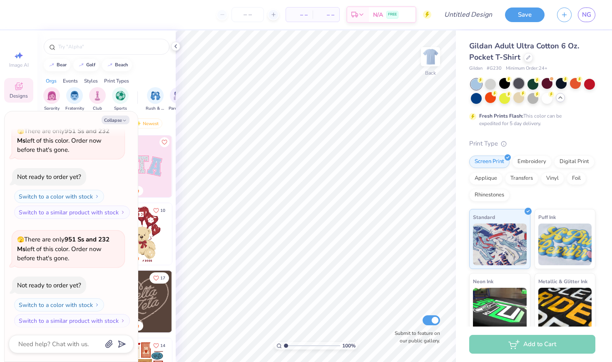
click at [524, 85] on div at bounding box center [519, 83] width 11 height 11
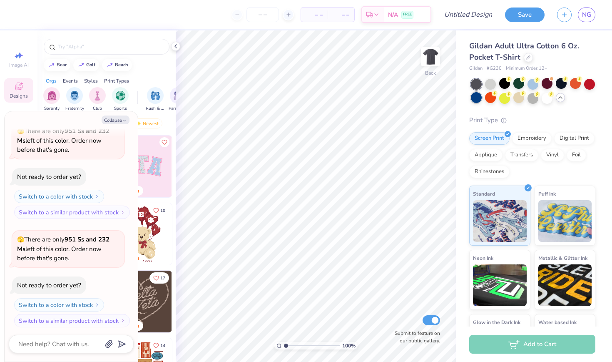
click at [476, 99] on div at bounding box center [476, 97] width 11 height 11
click at [545, 100] on div at bounding box center [547, 97] width 11 height 11
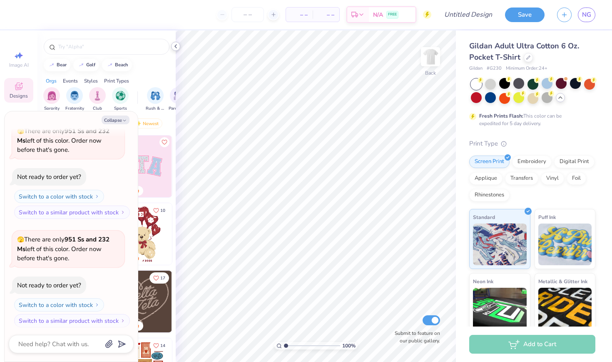
click at [177, 45] on icon at bounding box center [175, 46] width 7 height 7
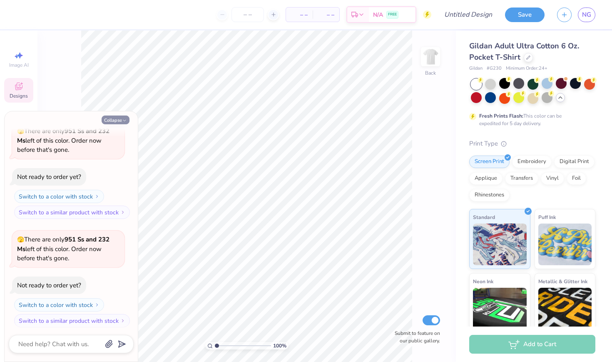
click at [127, 120] on icon "button" at bounding box center [124, 120] width 5 height 5
type textarea "x"
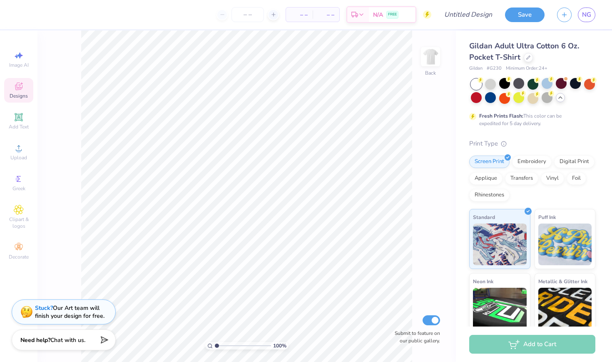
click at [20, 95] on span "Designs" at bounding box center [19, 95] width 18 height 7
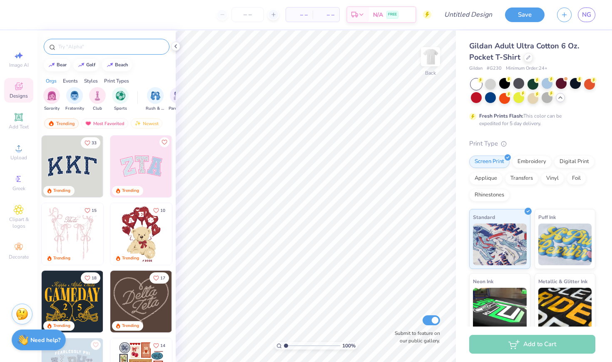
click at [107, 40] on div at bounding box center [107, 47] width 126 height 16
click at [107, 45] on input "text" at bounding box center [110, 46] width 107 height 8
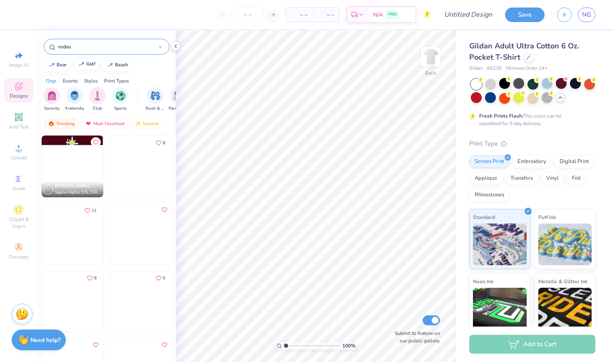
type input "rodeo"
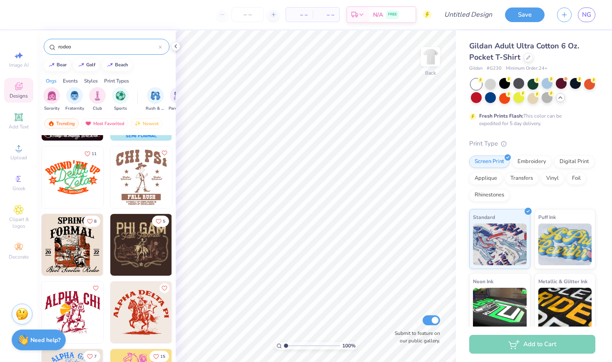
scroll to position [58, 0]
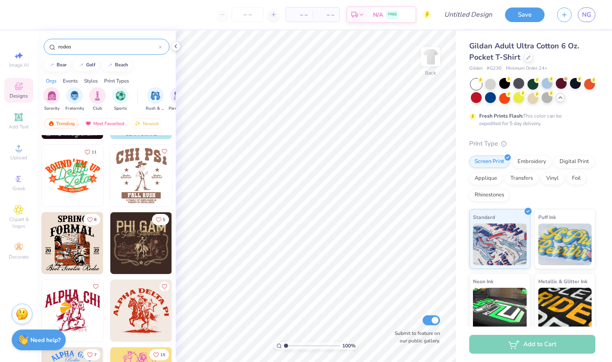
click at [138, 305] on img at bounding box center [141, 310] width 62 height 62
click at [431, 45] on img at bounding box center [430, 56] width 33 height 33
click at [144, 311] on img at bounding box center [141, 310] width 62 height 62
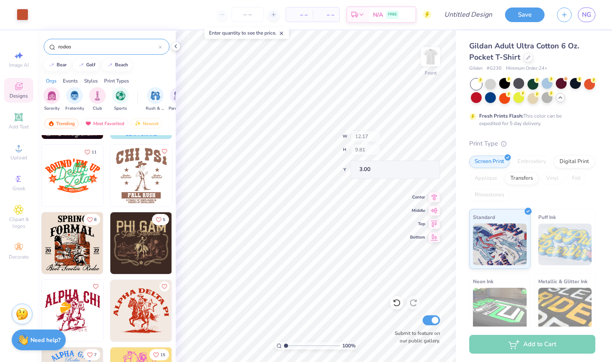
type input "6.10"
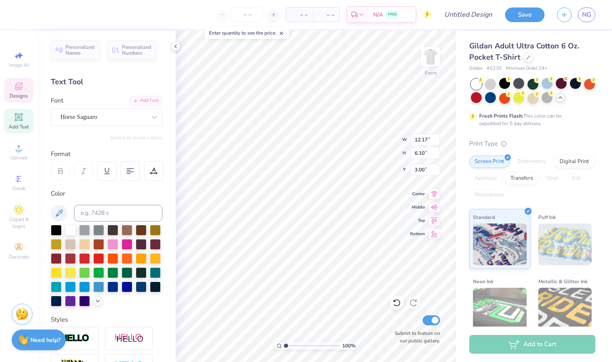
scroll to position [0, 0]
type textarea "Kappa Delta Rho"
type input "3.43"
type input "8.91"
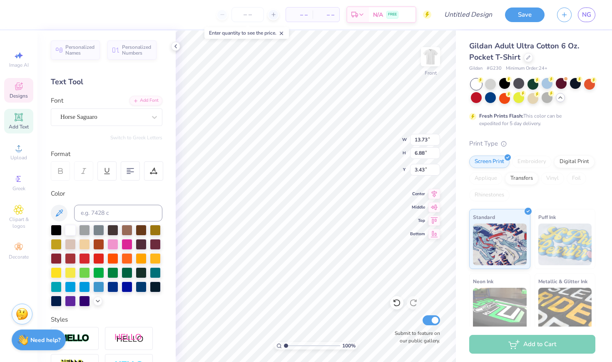
type input "8.63"
type input "4.18"
type input "13.73"
type input "6.88"
type input "2.71"
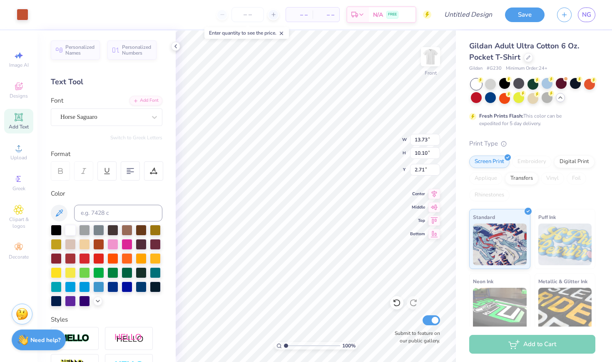
type input "4.31"
type input "2.43"
click at [432, 57] on img at bounding box center [430, 56] width 33 height 33
click at [17, 89] on icon at bounding box center [18, 87] width 7 height 5
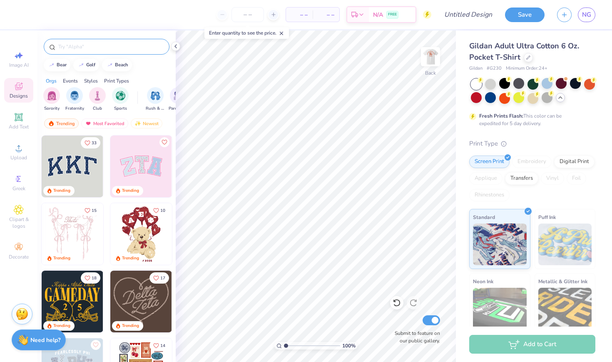
click at [119, 46] on input "text" at bounding box center [110, 46] width 107 height 8
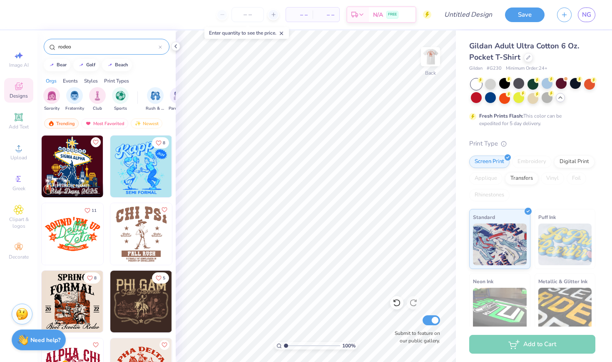
type input "rodeo"
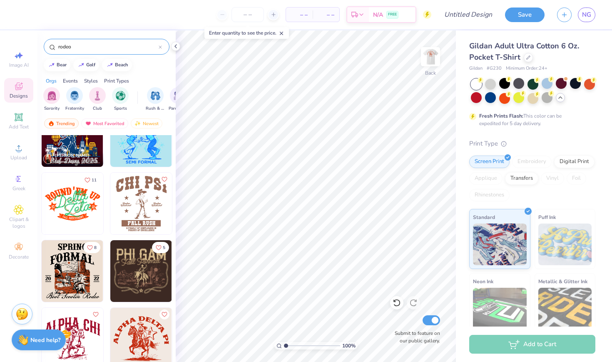
scroll to position [32, 0]
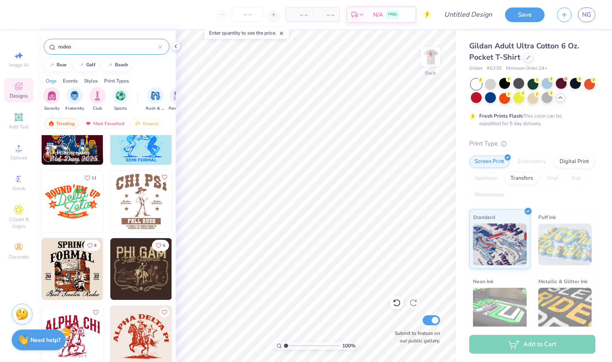
click at [138, 338] on img at bounding box center [141, 336] width 62 height 62
type input "2.52"
type input "2.44"
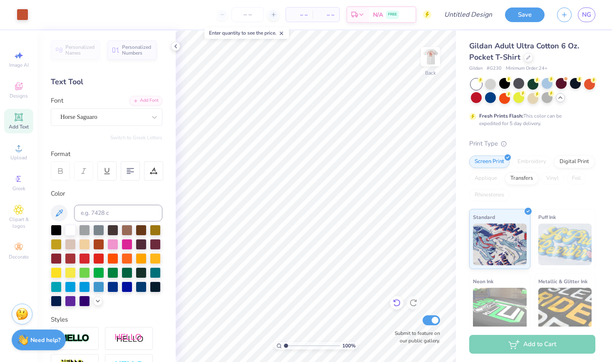
click at [392, 306] on div at bounding box center [396, 302] width 13 height 13
click at [399, 301] on icon at bounding box center [396, 302] width 7 height 7
type input "1.41"
type input "1.40"
type input "2.48"
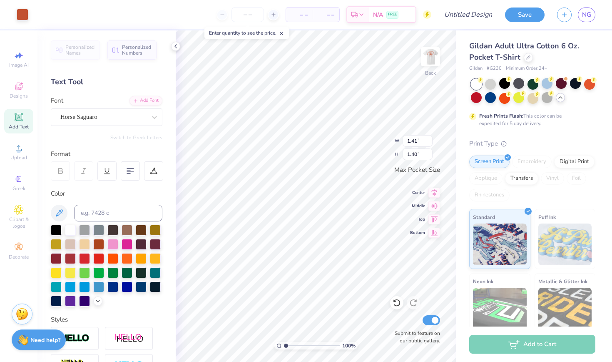
type input "2.47"
type input "2.99"
type input "2.97"
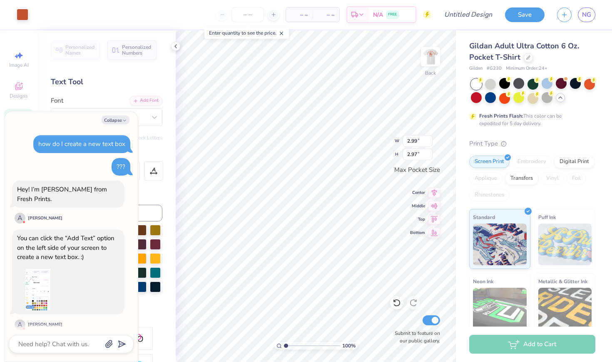
scroll to position [291, 0]
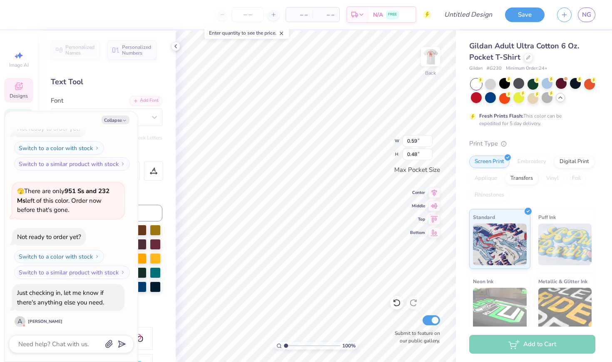
type textarea "x"
type input "0.39"
type input "0.32"
click at [399, 302] on icon at bounding box center [397, 302] width 8 height 8
type textarea "x"
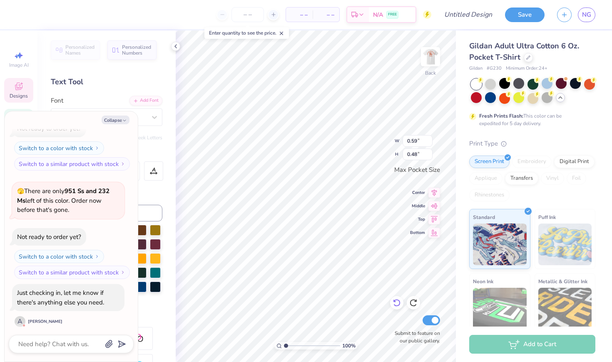
type textarea "1"
type textarea "x"
type textarea "19"
type textarea "x"
type input "0.56"
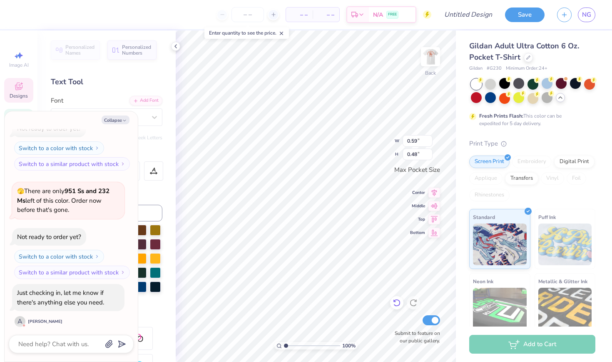
type input "0.49"
type textarea "x"
type textarea "0"
type textarea "x"
type textarea "05"
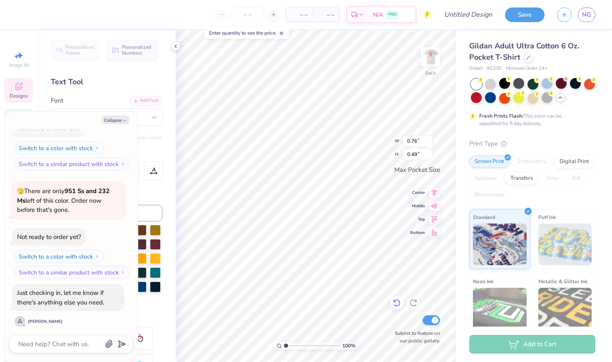
type textarea "x"
type input "0.61"
type input "0.48"
click at [177, 49] on icon at bounding box center [175, 46] width 7 height 7
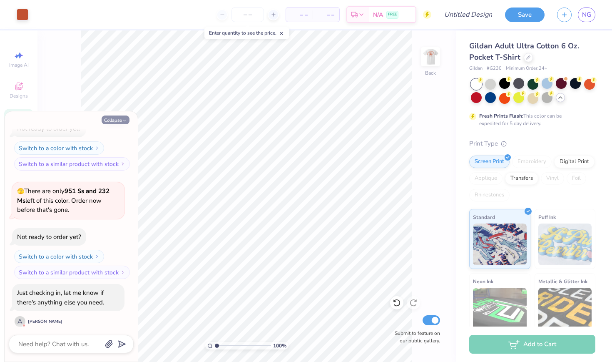
click at [117, 120] on button "Collapse" at bounding box center [116, 119] width 28 height 9
type textarea "x"
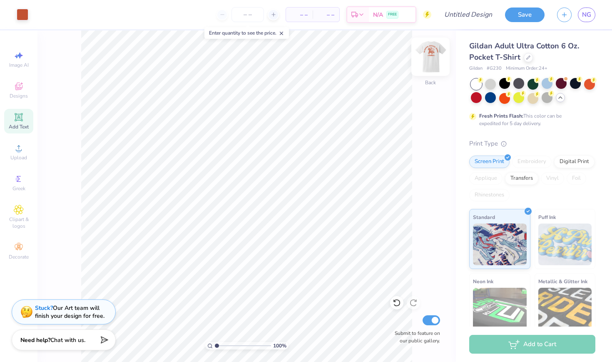
click at [434, 55] on img at bounding box center [430, 56] width 33 height 33
click at [519, 80] on div at bounding box center [519, 83] width 11 height 11
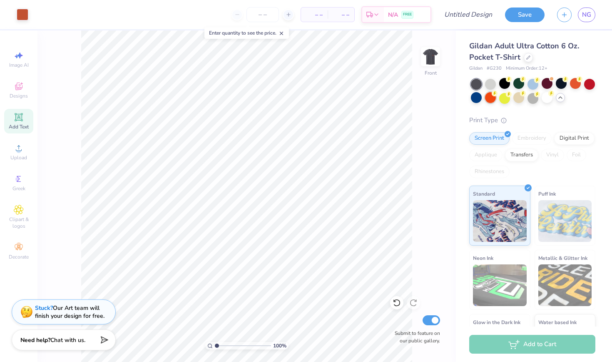
click at [493, 98] on div at bounding box center [490, 97] width 11 height 11
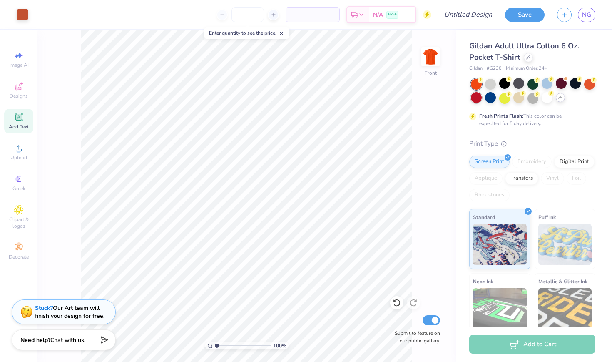
click at [475, 102] on div at bounding box center [476, 97] width 11 height 11
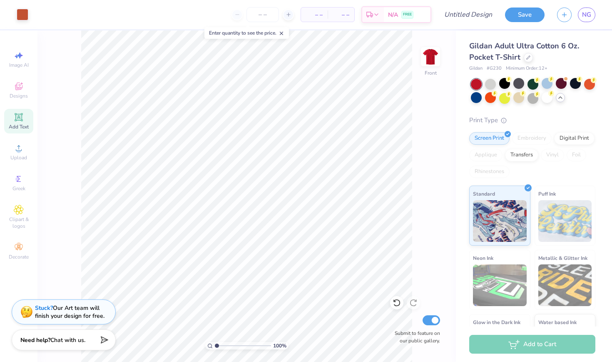
click at [475, 86] on div at bounding box center [476, 84] width 11 height 11
click at [521, 98] on div at bounding box center [519, 97] width 11 height 11
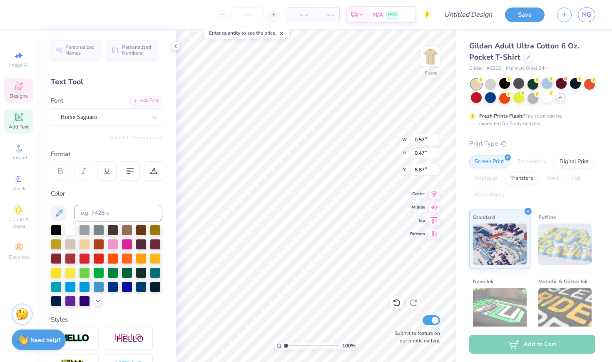
type input "13.73"
type input "6.88"
type input "2.43"
click at [14, 172] on div "Greek" at bounding box center [18, 182] width 29 height 25
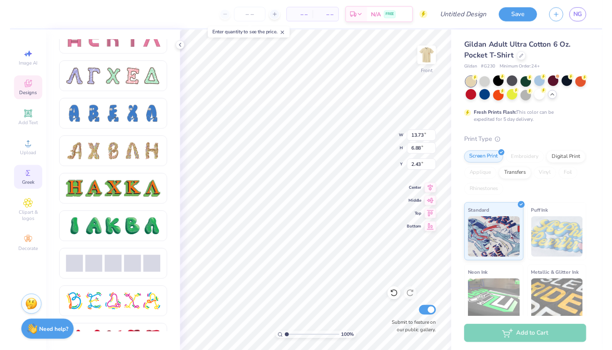
scroll to position [794, 0]
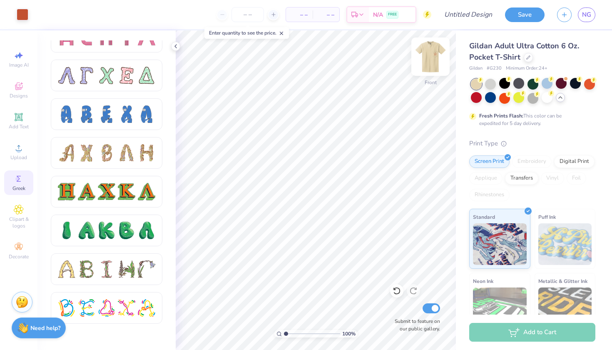
click at [433, 65] on img at bounding box center [430, 56] width 33 height 33
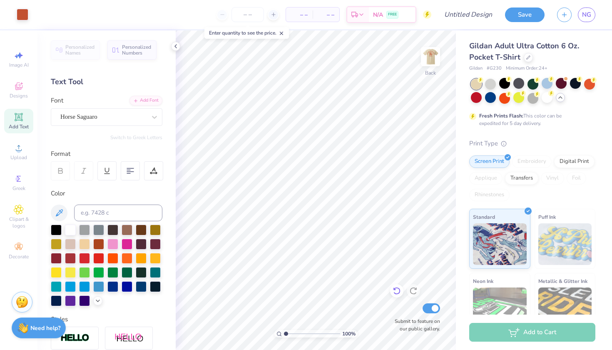
click at [399, 287] on icon at bounding box center [397, 291] width 8 height 8
paste textarea
click at [398, 291] on icon at bounding box center [397, 291] width 8 height 8
click at [397, 293] on icon at bounding box center [397, 291] width 8 height 8
click at [15, 185] on span "Greek" at bounding box center [18, 188] width 13 height 7
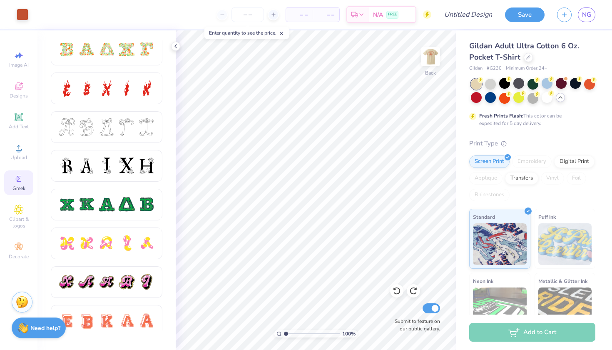
scroll to position [280, 0]
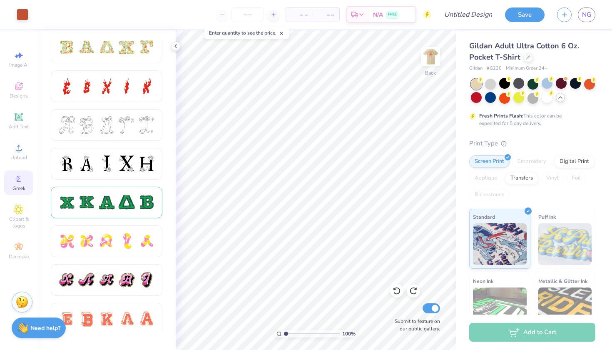
click at [113, 202] on div at bounding box center [106, 202] width 17 height 17
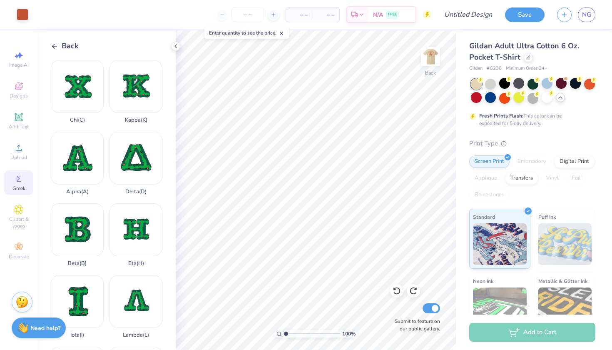
scroll to position [0, 0]
click at [61, 43] on div "Back" at bounding box center [65, 45] width 28 height 11
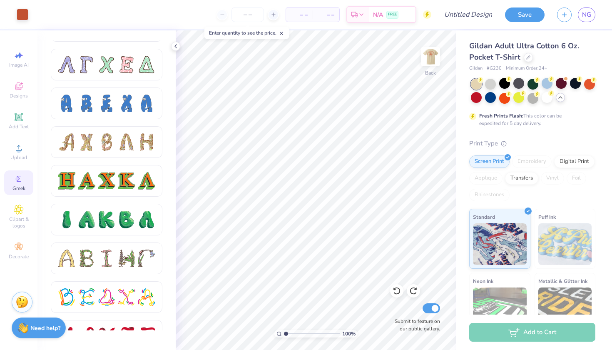
scroll to position [810, 0]
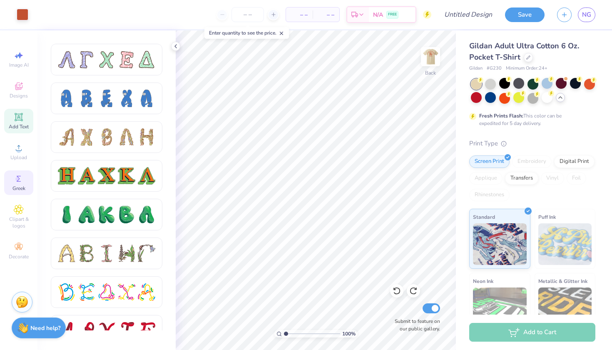
click at [19, 116] on icon at bounding box center [19, 117] width 8 height 8
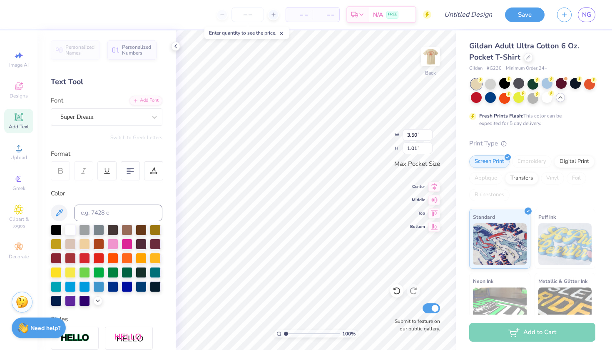
paste textarea
type input "0.61"
type input "0.48"
type textarea "N"
type input "0.76"
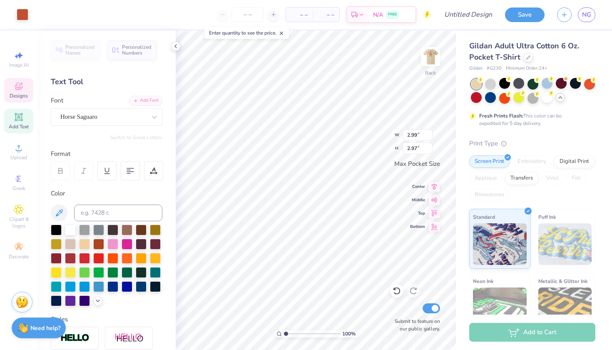
type input "0.49"
click at [391, 292] on div at bounding box center [396, 290] width 13 height 13
click at [393, 292] on icon at bounding box center [397, 291] width 8 height 8
click at [411, 288] on icon at bounding box center [413, 291] width 8 height 8
type textarea "Nu"
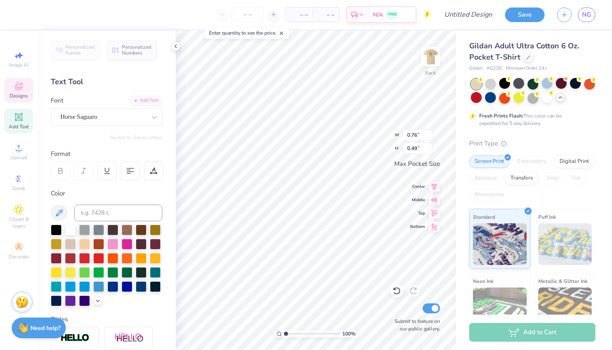
type textarea "Gamma"
type input "1.30"
type input "0.34"
click at [19, 182] on icon at bounding box center [19, 179] width 4 height 6
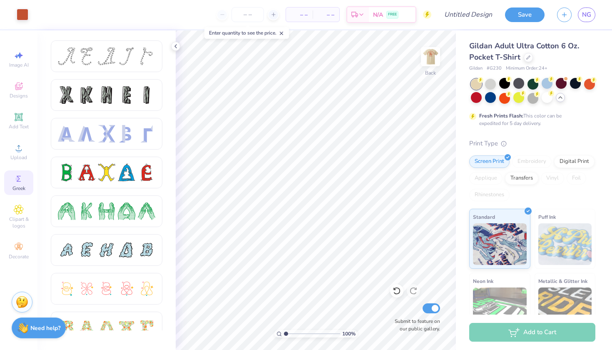
scroll to position [0, 0]
click at [24, 216] on span "Clipart & logos" at bounding box center [18, 222] width 29 height 13
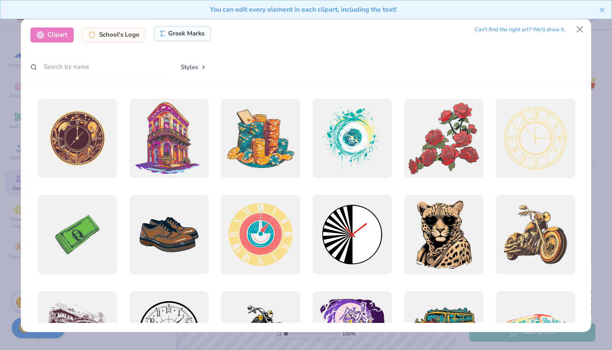
click at [186, 37] on div "Greek Marks" at bounding box center [182, 33] width 57 height 15
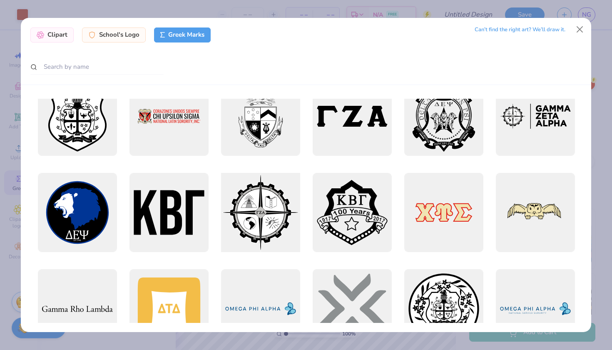
scroll to position [488, 0]
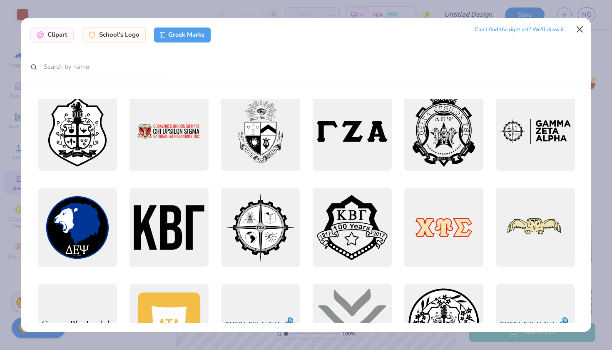
click at [577, 27] on button "Close" at bounding box center [580, 30] width 16 height 16
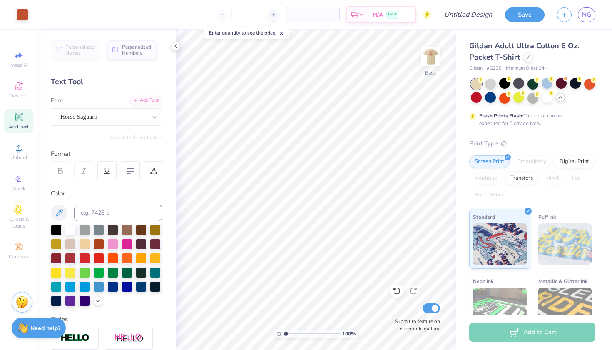
click at [19, 114] on icon at bounding box center [19, 117] width 10 height 10
click at [395, 285] on div at bounding box center [396, 290] width 13 height 13
click at [395, 289] on icon at bounding box center [396, 290] width 7 height 7
type input "2.15"
type input "0.56"
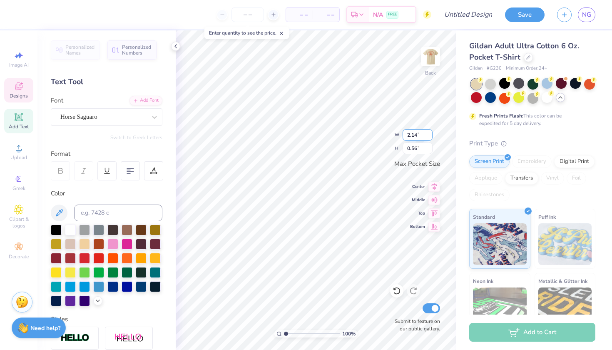
click at [430, 136] on input "2.14" at bounding box center [418, 135] width 30 height 12
click at [430, 136] on input "2.13" at bounding box center [418, 135] width 30 height 12
click at [430, 136] on input "2.12" at bounding box center [418, 135] width 30 height 12
click at [430, 136] on input "2.11" at bounding box center [418, 135] width 30 height 12
click at [430, 136] on input "2.1" at bounding box center [418, 135] width 30 height 12
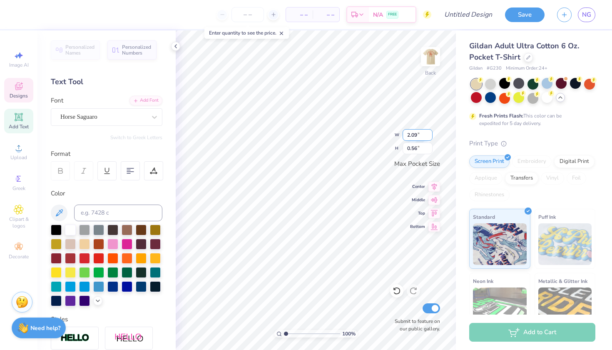
click at [430, 136] on input "2.09" at bounding box center [418, 135] width 30 height 12
click at [430, 136] on input "2.08" at bounding box center [418, 135] width 30 height 12
click at [430, 136] on input "2.07" at bounding box center [418, 135] width 30 height 12
type input "2.06"
click at [430, 136] on input "2.06" at bounding box center [418, 135] width 30 height 12
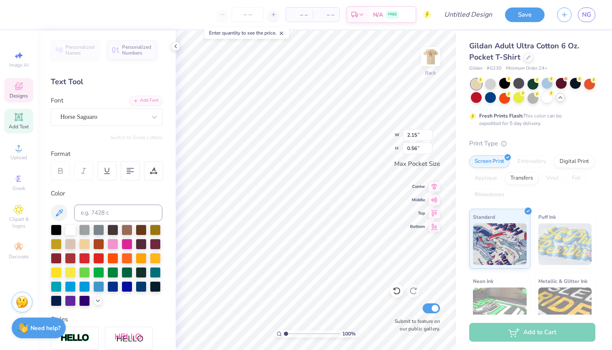
type input "2.72"
type input "0.71"
type input "1.23"
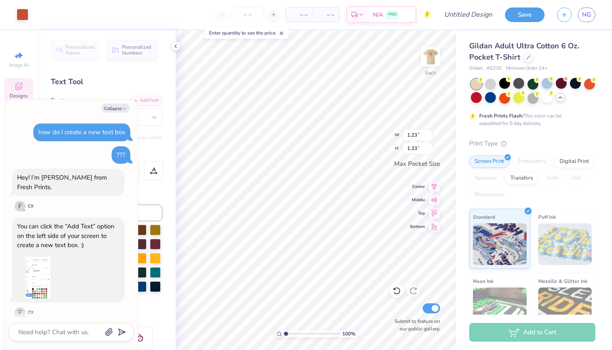
scroll to position [358, 0]
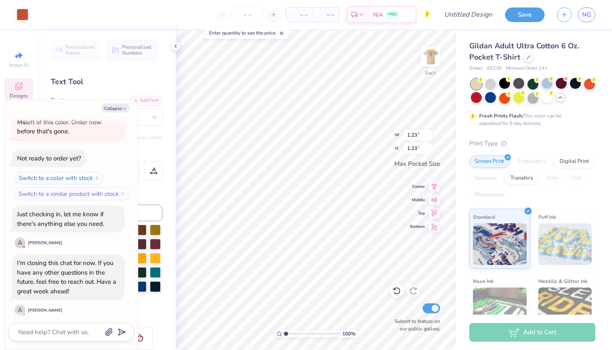
type textarea "x"
type input "0.73"
type textarea "x"
type input "2.72"
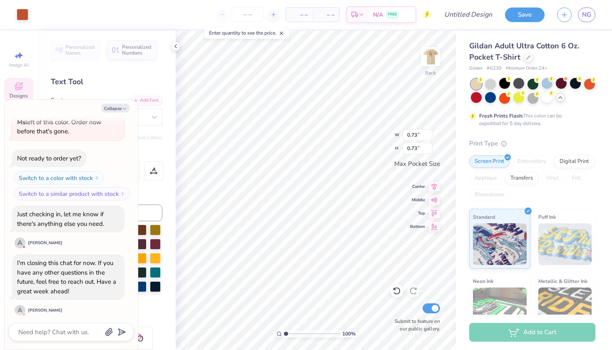
type input "0.71"
click at [432, 183] on icon at bounding box center [434, 185] width 5 height 7
click at [432, 184] on icon at bounding box center [435, 185] width 12 height 10
click at [436, 202] on icon at bounding box center [435, 199] width 12 height 10
click at [433, 224] on icon at bounding box center [435, 225] width 12 height 10
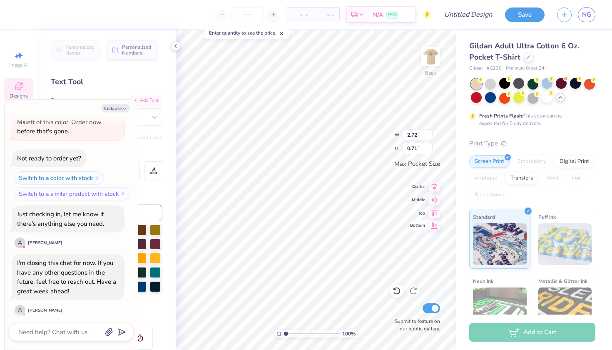
scroll to position [0, 0]
click at [123, 107] on icon "button" at bounding box center [124, 108] width 5 height 5
type textarea "x"
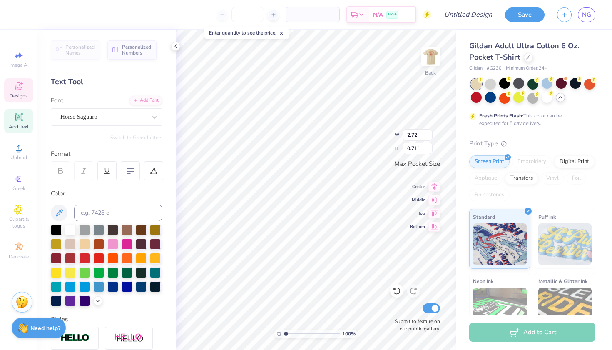
scroll to position [0, 0]
click at [134, 56] on div "Personalized Numbers" at bounding box center [131, 48] width 49 height 19
type input "2.78"
type input "2.00"
click at [14, 90] on icon at bounding box center [19, 86] width 10 height 10
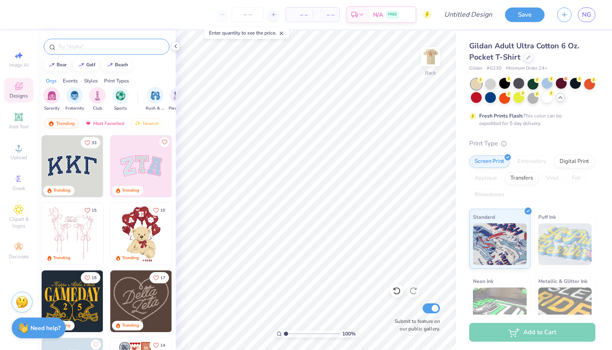
click at [110, 47] on input "text" at bounding box center [110, 46] width 107 height 8
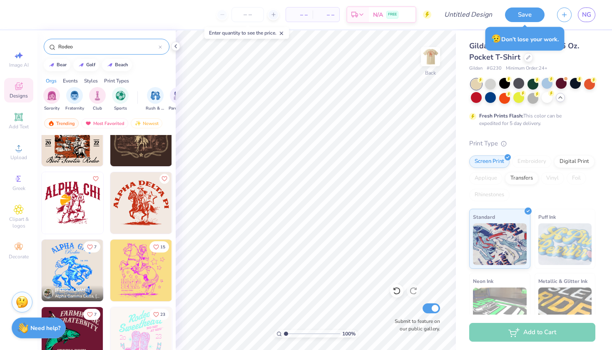
scroll to position [104, 0]
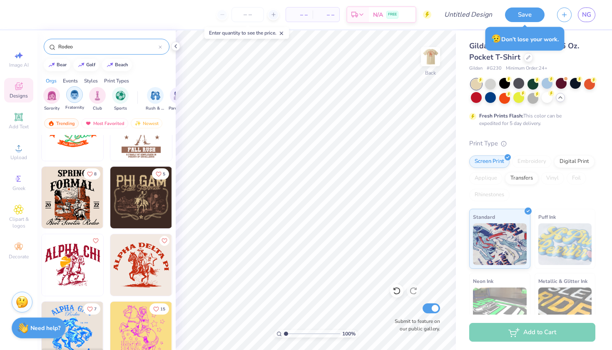
click at [71, 94] on img "filter for Fraternity" at bounding box center [74, 95] width 9 height 10
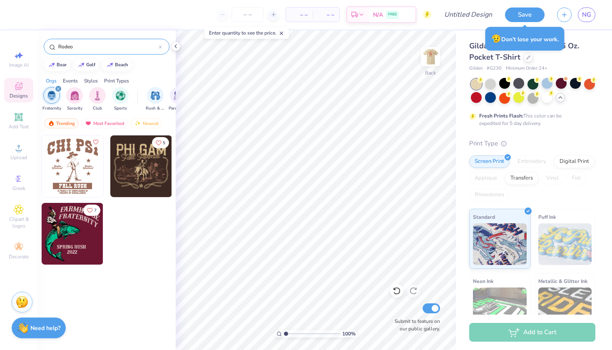
click at [57, 90] on icon "filter for Fraternity" at bounding box center [58, 88] width 2 height 2
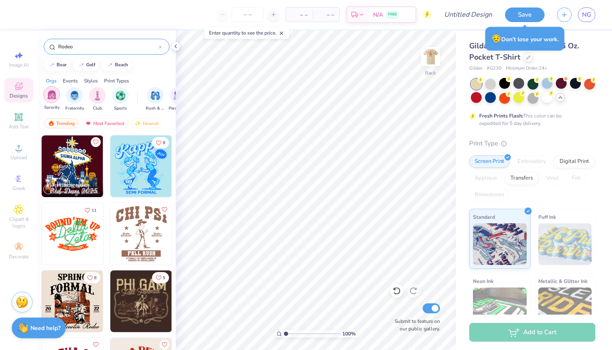
click at [53, 95] on img "filter for Sorority" at bounding box center [52, 95] width 10 height 10
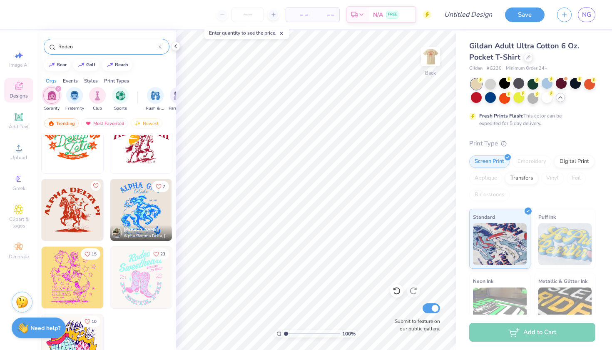
scroll to position [91, 0]
click at [57, 90] on icon "filter for Sorority" at bounding box center [58, 88] width 2 height 2
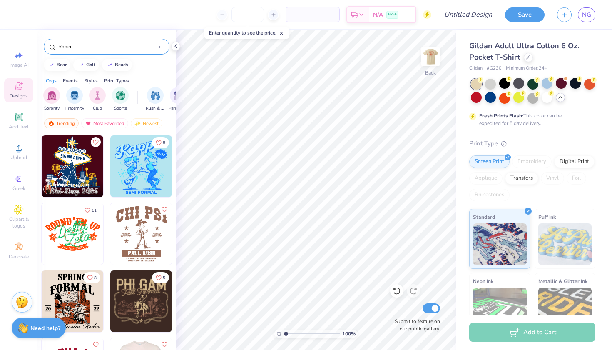
scroll to position [0, 0]
click at [154, 94] on img "filter for Rush & Bid" at bounding box center [156, 95] width 10 height 10
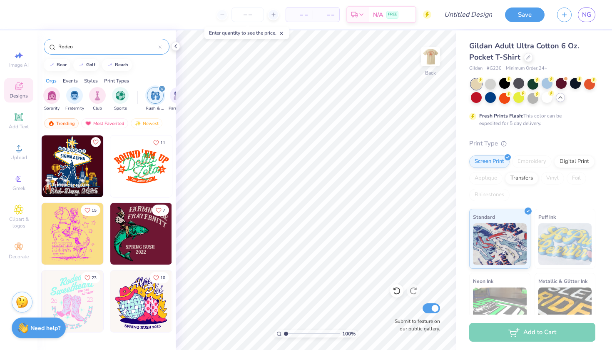
click at [165, 88] on div "filter for Rush & Bid" at bounding box center [161, 88] width 7 height 7
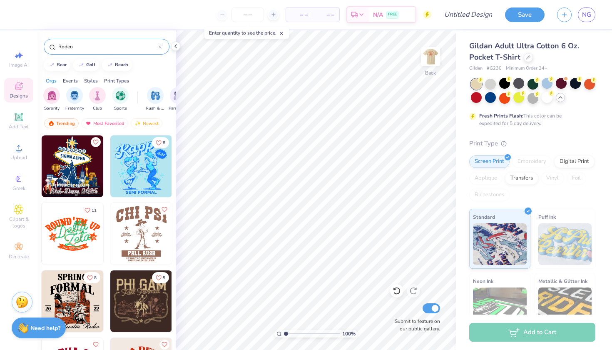
click at [94, 46] on input "Rodeo" at bounding box center [107, 46] width 101 height 8
type input "R"
type input "Cowboy"
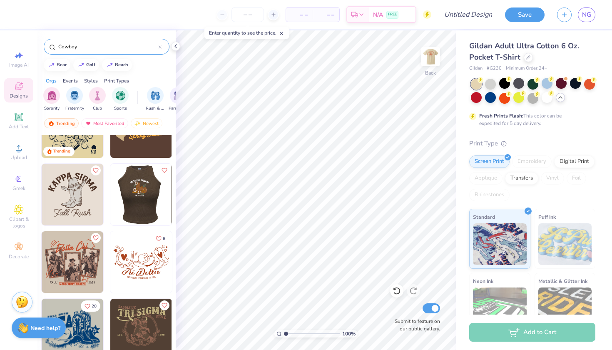
scroll to position [40, 0]
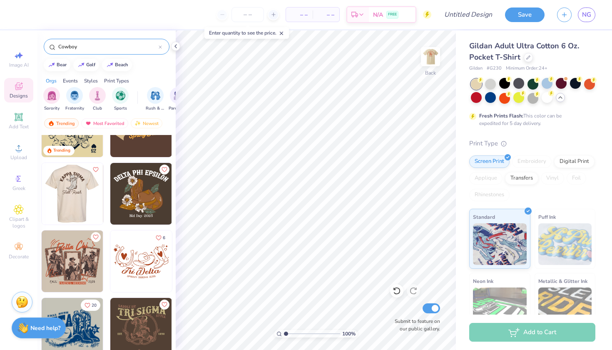
click at [83, 194] on div at bounding box center [72, 194] width 185 height 62
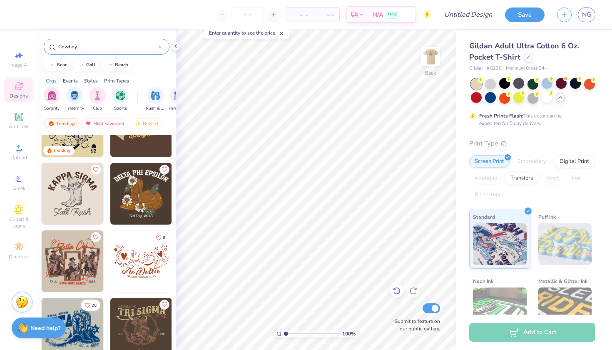
click at [396, 287] on icon at bounding box center [397, 291] width 8 height 8
type input "1.34"
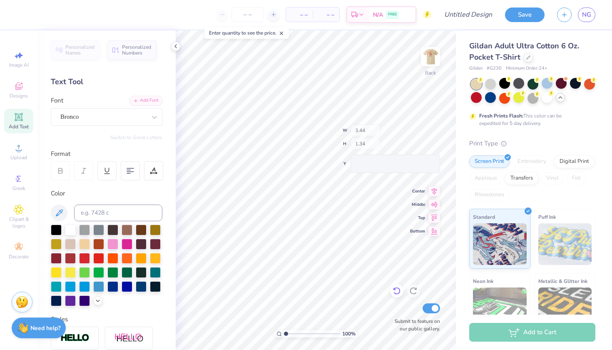
click at [369, 148] on div "100 % Back W 3.44 H 1.34 Y Center Middle Top Bottom Submit to feature on our pu…" at bounding box center [316, 189] width 280 height 319
click at [401, 293] on icon at bounding box center [397, 291] width 8 height 8
click at [22, 92] on span "Designs" at bounding box center [19, 95] width 18 height 7
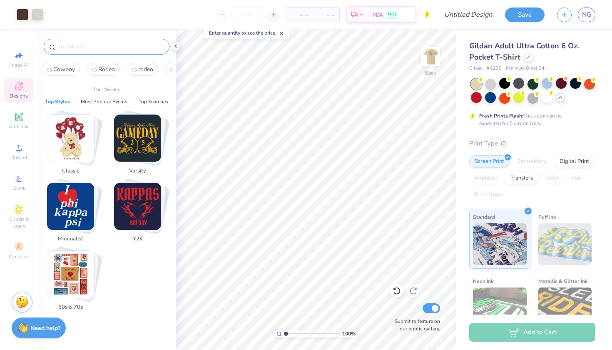
click at [115, 47] on input "text" at bounding box center [110, 46] width 107 height 8
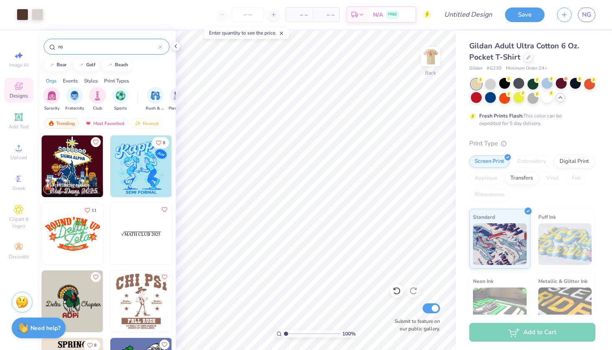
type input "r"
type input "cowboy"
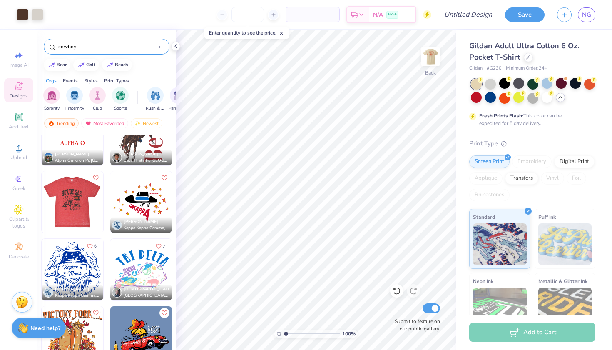
scroll to position [1037, 0]
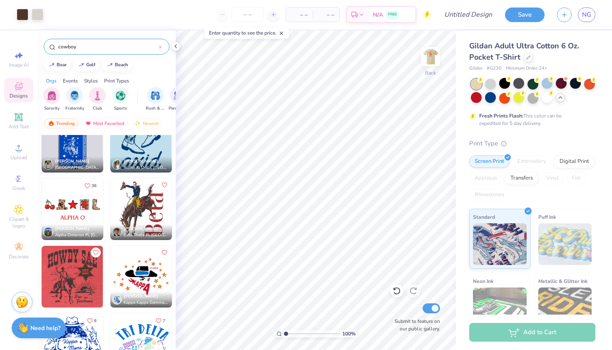
click at [140, 147] on img at bounding box center [141, 142] width 62 height 62
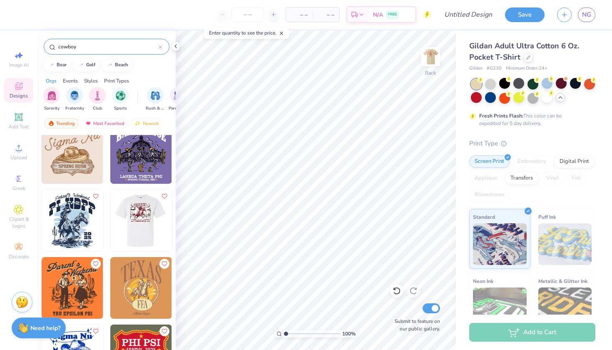
scroll to position [296, 0]
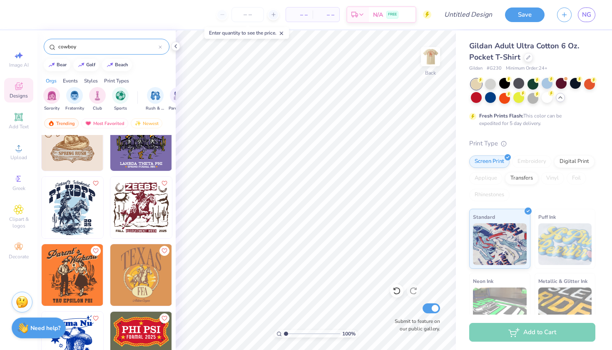
click at [162, 51] on div "cowboy" at bounding box center [107, 47] width 126 height 16
click at [160, 45] on div at bounding box center [160, 46] width 3 height 7
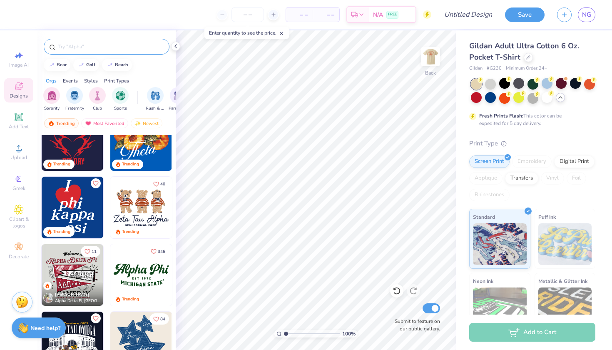
click at [137, 49] on input "text" at bounding box center [110, 46] width 107 height 8
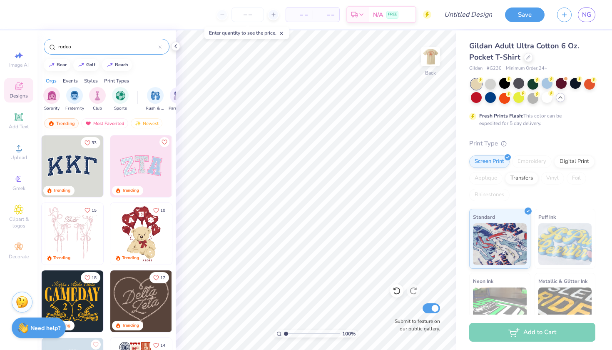
type input "rodeo"
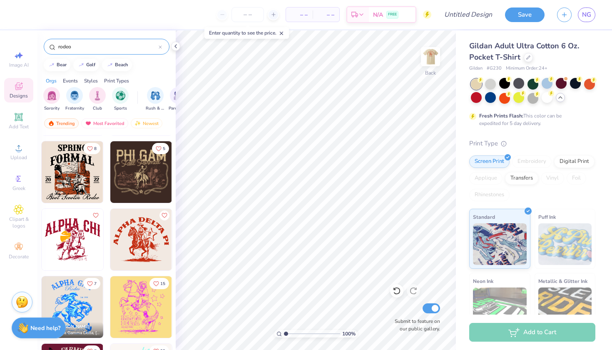
scroll to position [130, 0]
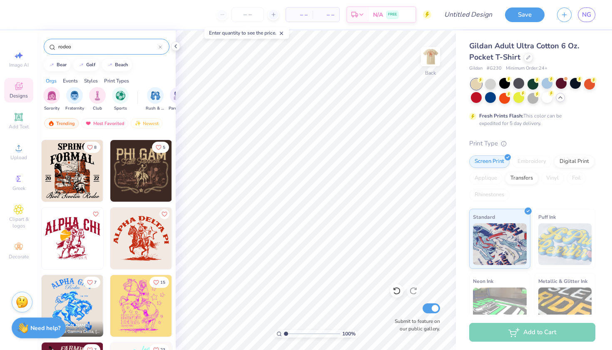
click at [145, 247] on img at bounding box center [141, 238] width 62 height 62
type input "1.72"
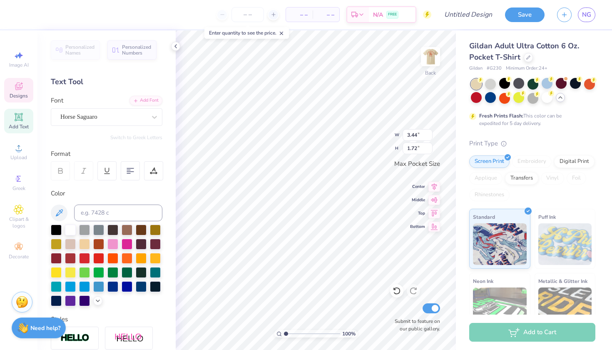
scroll to position [0, 0]
type textarea "A"
type textarea "Kappa Delta Rho"
click at [177, 44] on icon at bounding box center [175, 46] width 7 height 7
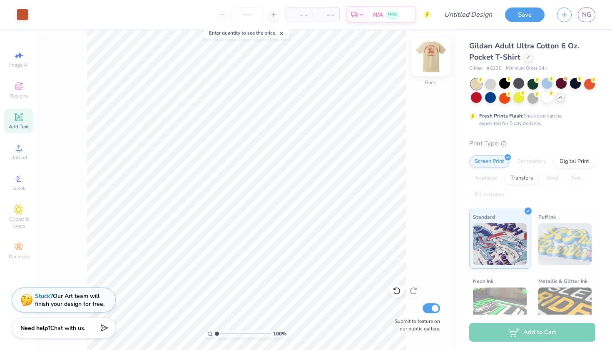
click at [431, 63] on img at bounding box center [430, 56] width 33 height 33
click at [527, 17] on button "Save" at bounding box center [525, 13] width 40 height 15
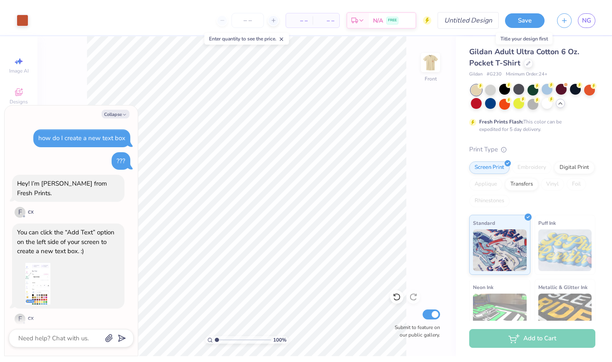
scroll to position [380, 0]
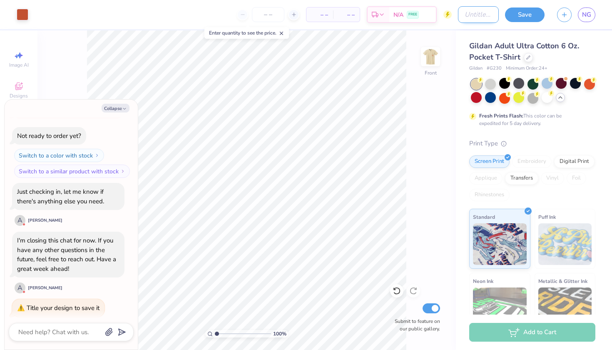
type textarea "x"
click at [469, 15] on input "Design Title" at bounding box center [478, 14] width 41 height 17
type input "R"
type textarea "x"
type input "Ro"
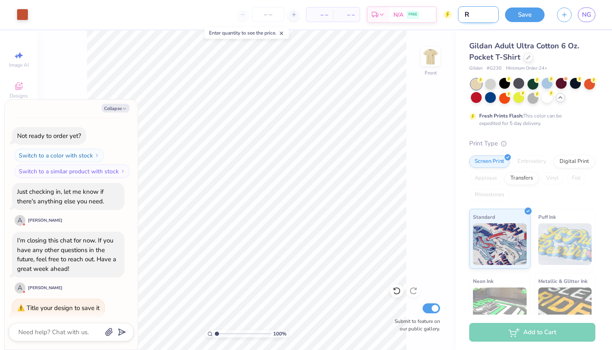
type textarea "x"
type input "Rod"
type textarea "x"
type input "Rode"
type textarea "x"
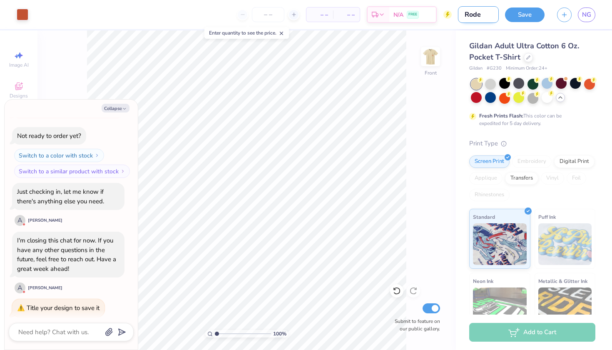
type input "Rodeo"
type textarea "x"
type input "Rodeo"
type textarea "x"
type input "Rodeo F"
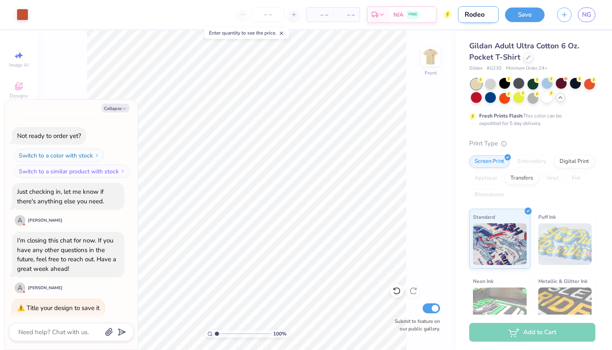
type textarea "x"
type input "Rodeo Fr"
type textarea "x"
type input "Rodeo Fro"
type textarea "x"
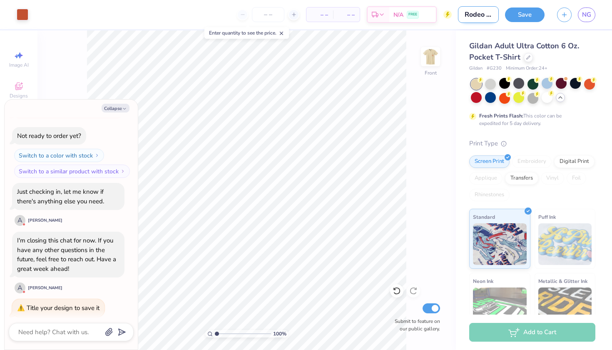
type input "Rodeo Froc"
type textarea "x"
type input "Rodeo Frock"
type textarea "x"
type input "Rodeo Frocke"
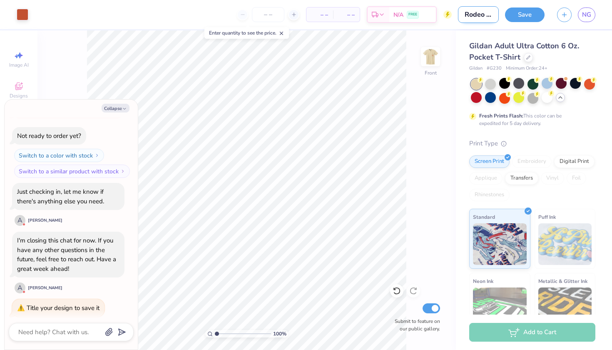
type textarea "x"
type input "Rodeo Frocket"
type textarea "x"
type input "Rodeo Frocket"
click at [514, 12] on button "Save" at bounding box center [525, 13] width 40 height 15
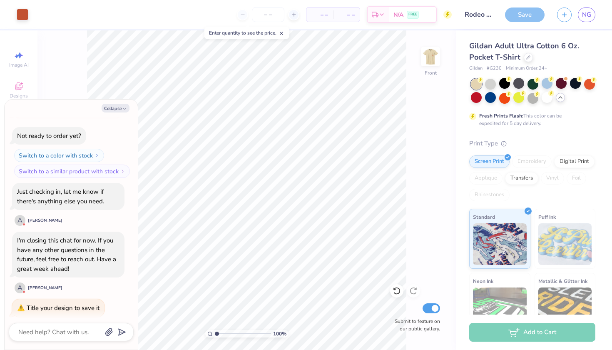
click at [521, 20] on div "Save" at bounding box center [525, 14] width 40 height 15
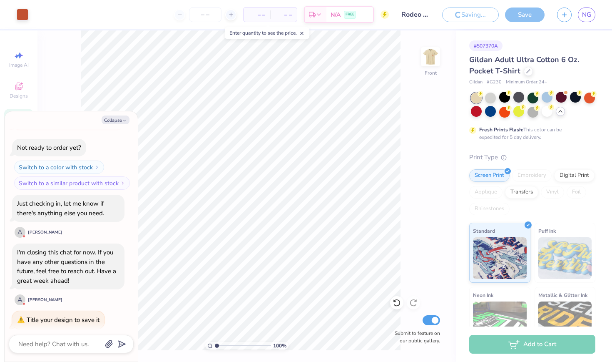
type textarea "x"
